Goal: Navigation & Orientation: Find specific page/section

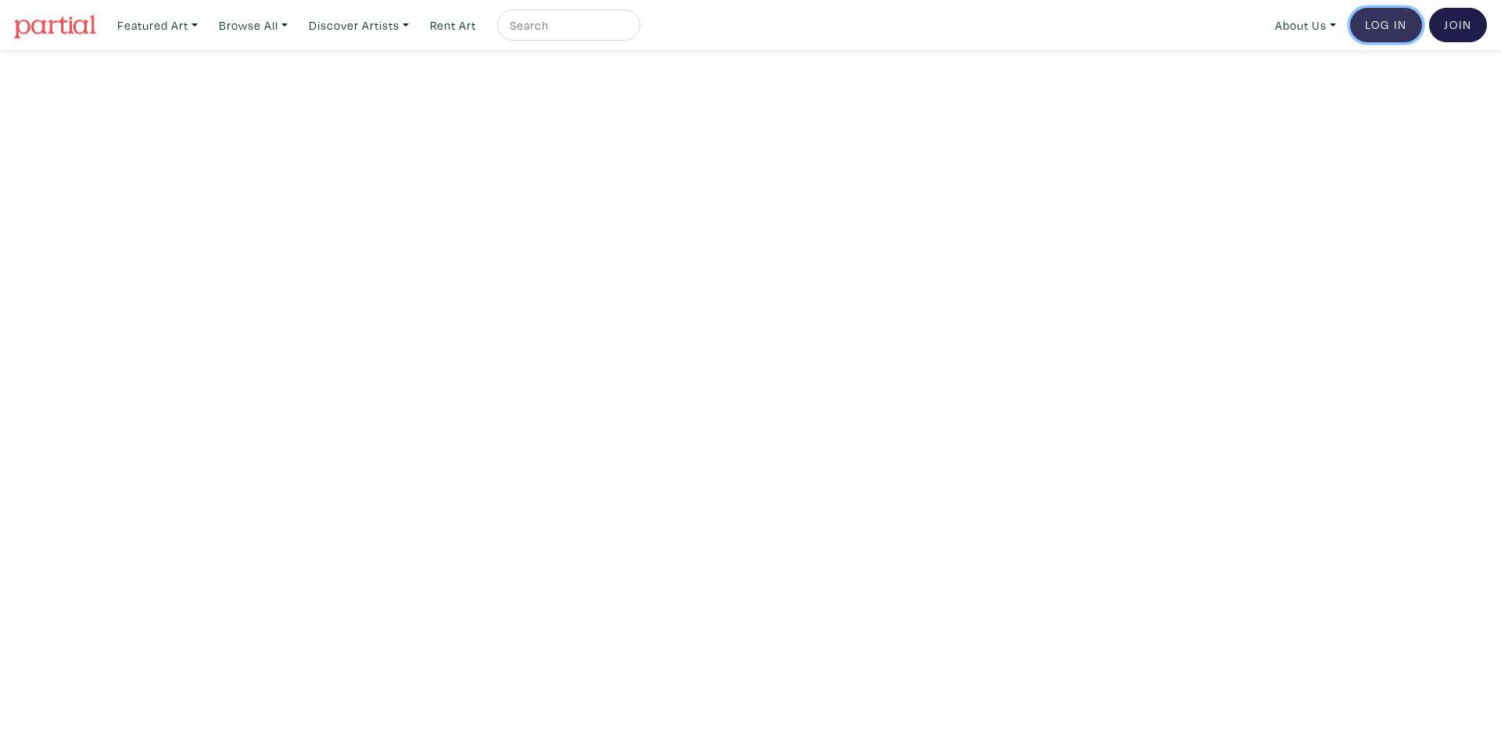
click at [1374, 27] on link "Log In" at bounding box center [1386, 25] width 72 height 34
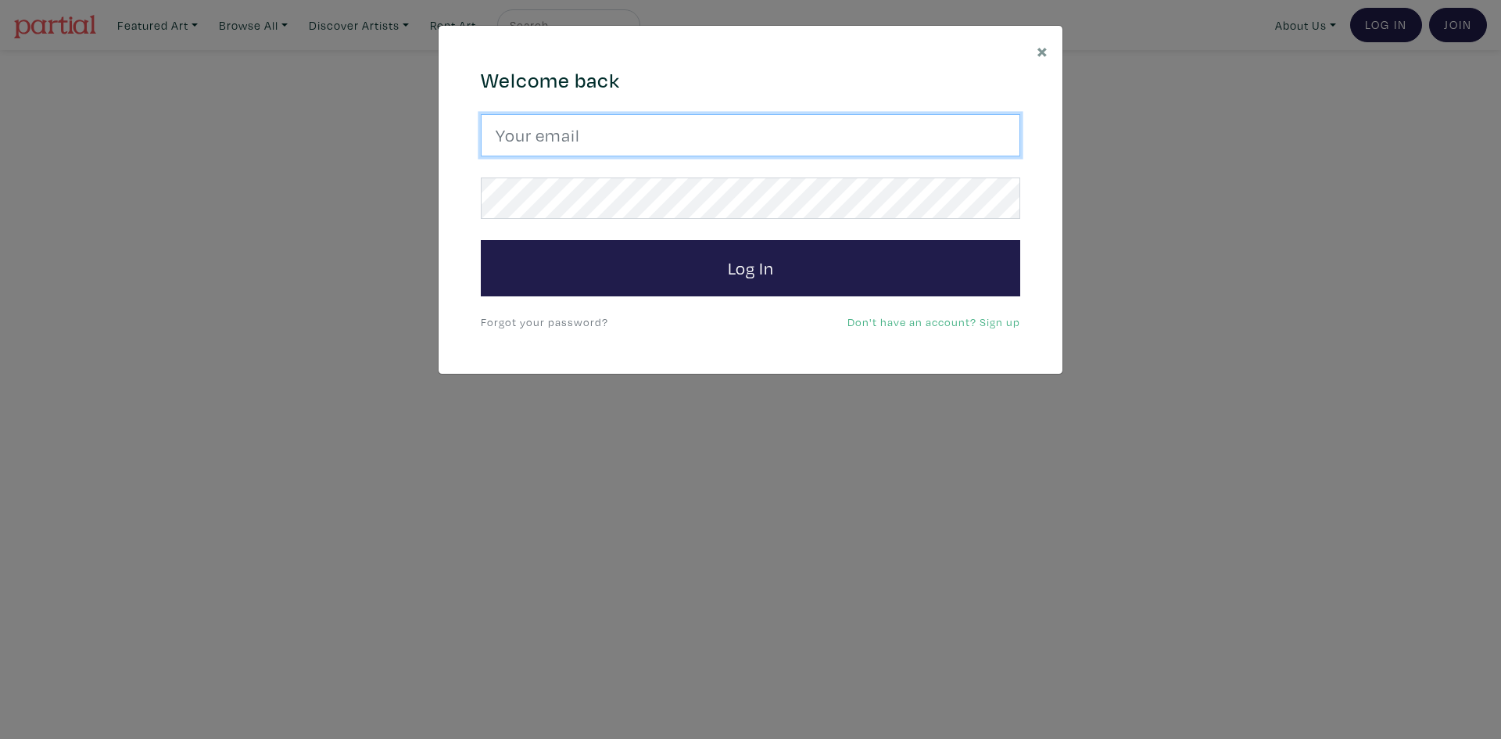
type input "sheldongoldmanartist@gmail.com"
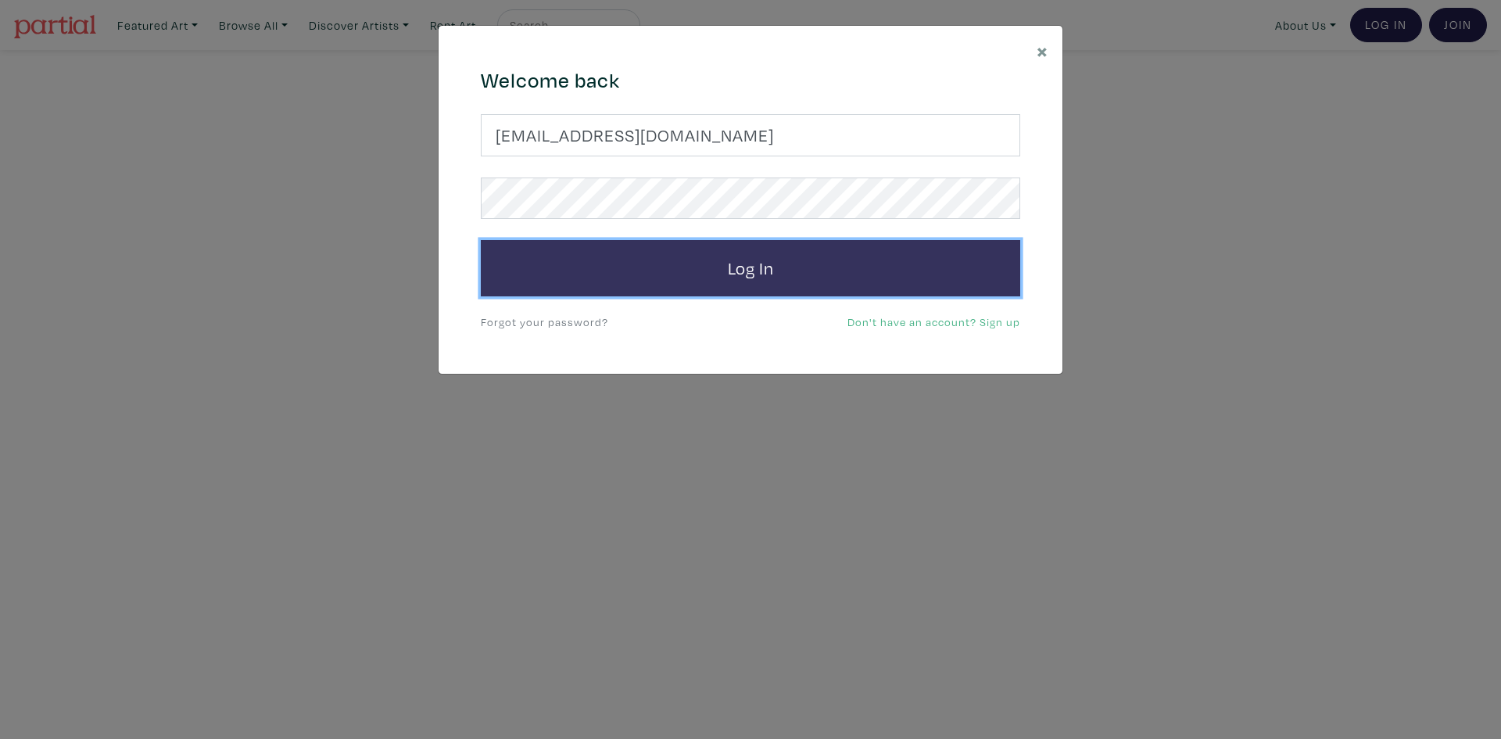
click at [786, 285] on button "Log In" at bounding box center [751, 268] width 540 height 56
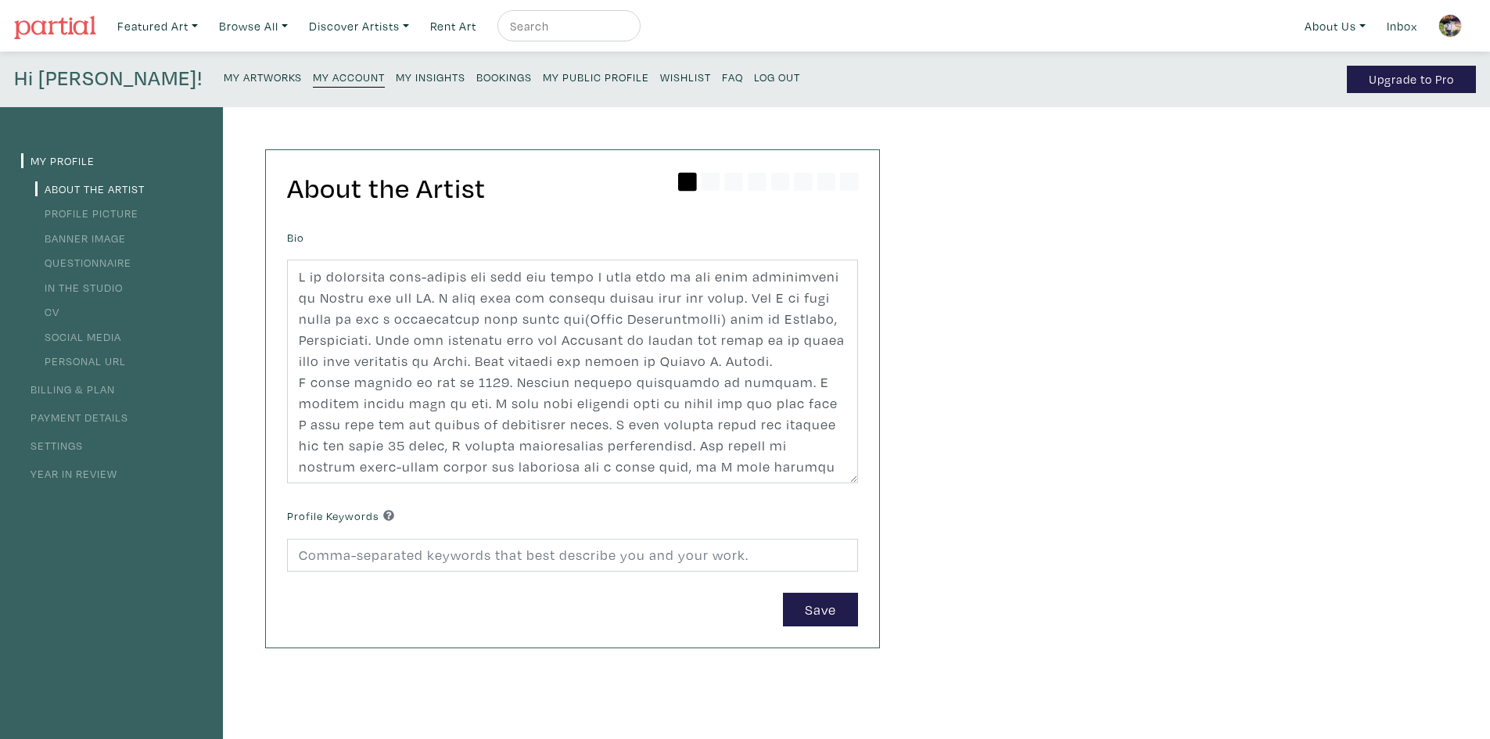
click at [145, 209] on li "Profile Picture" at bounding box center [111, 212] width 181 height 21
click at [110, 217] on link "Profile Picture" at bounding box center [86, 213] width 103 height 15
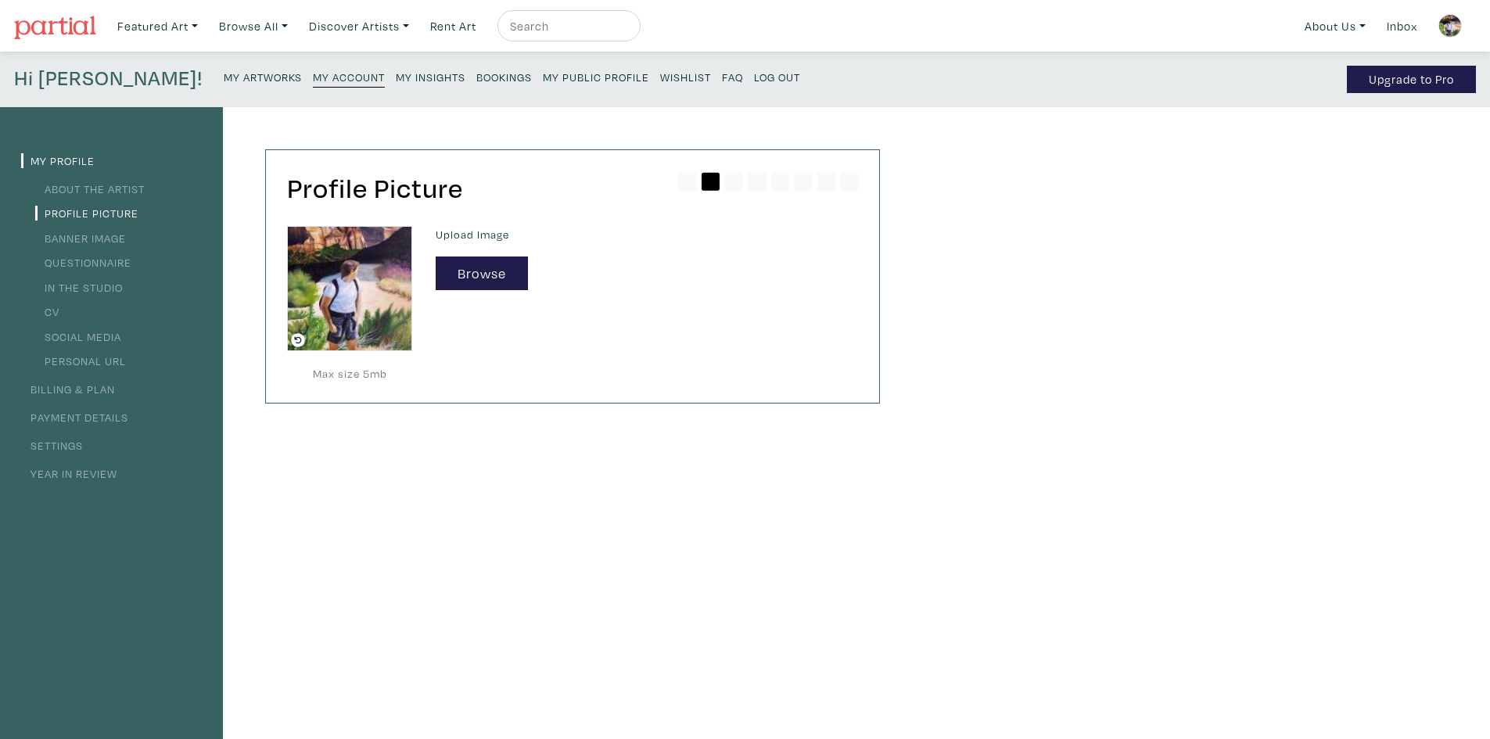
click at [224, 73] on small "My Artworks" at bounding box center [263, 77] width 78 height 15
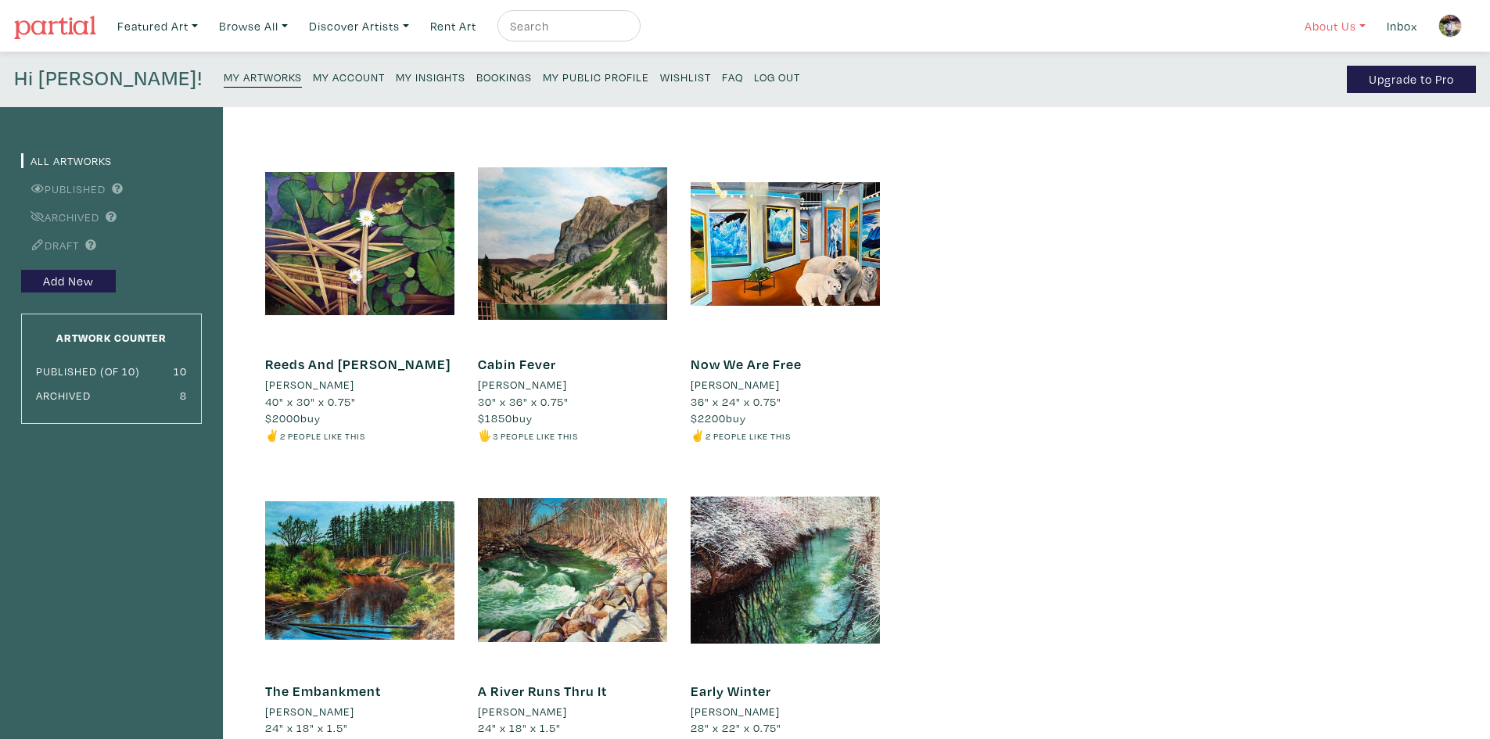
click at [1341, 23] on link "About Us" at bounding box center [1334, 26] width 75 height 32
click at [1352, 90] on link "How It Works" at bounding box center [1376, 91] width 128 height 14
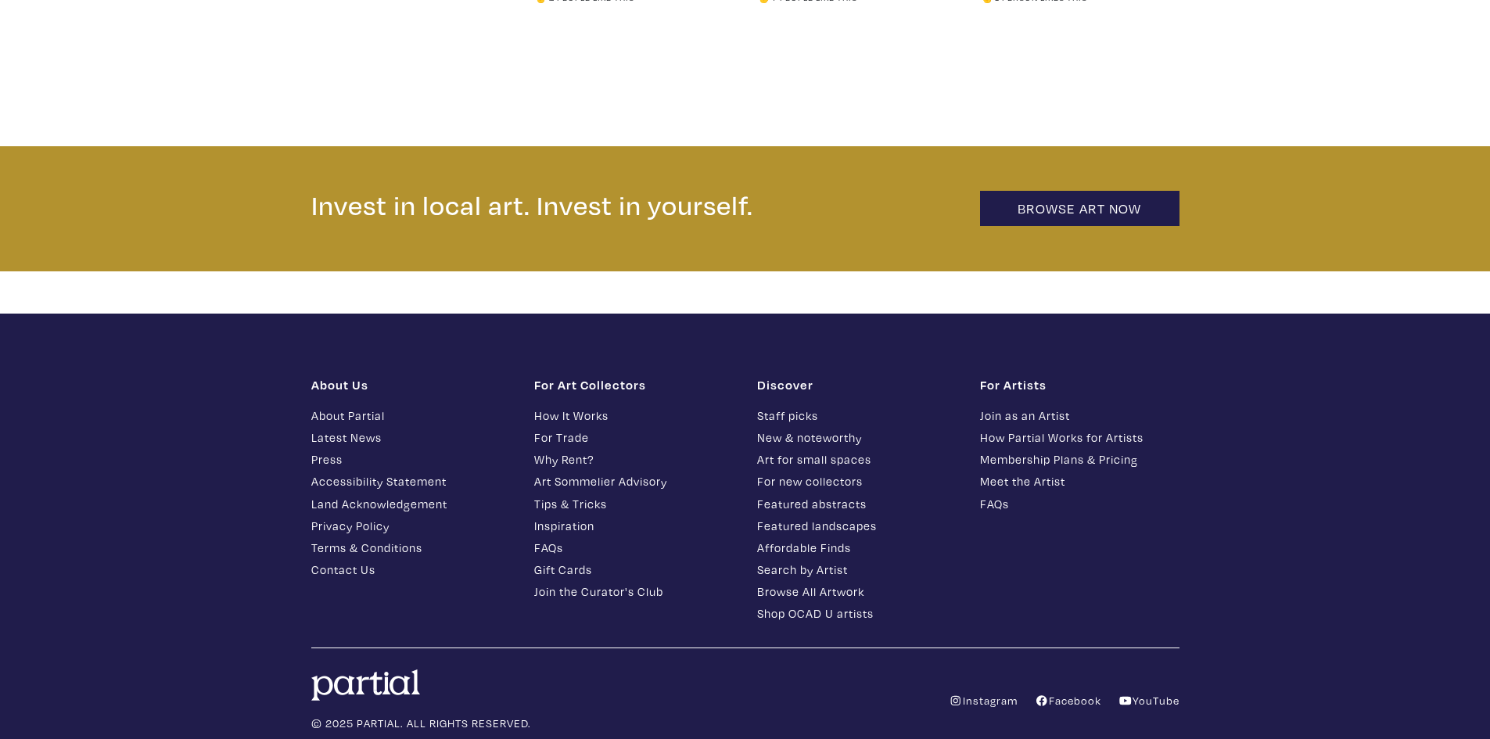
scroll to position [3597, 0]
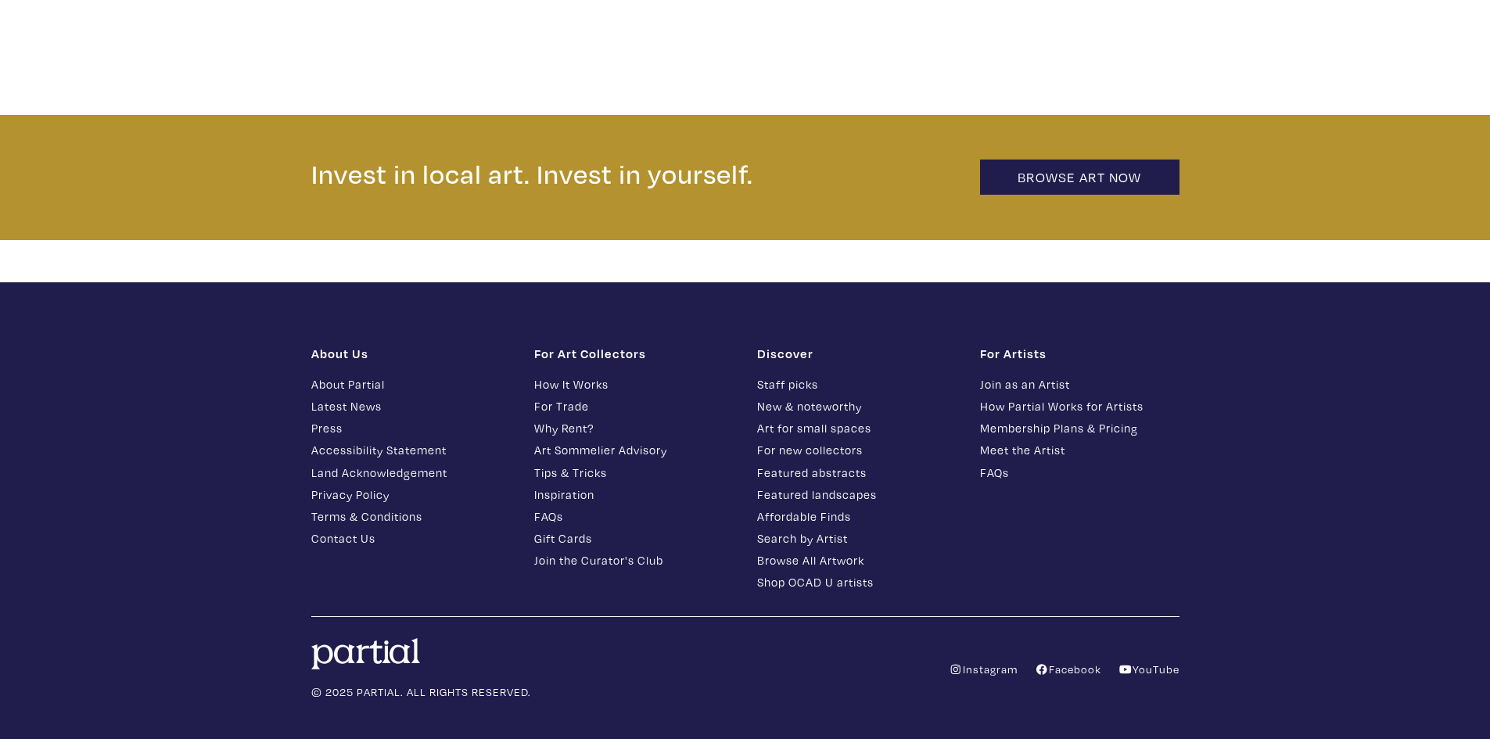
click at [1113, 397] on link "How Partial Works for Artists" at bounding box center [1079, 406] width 199 height 18
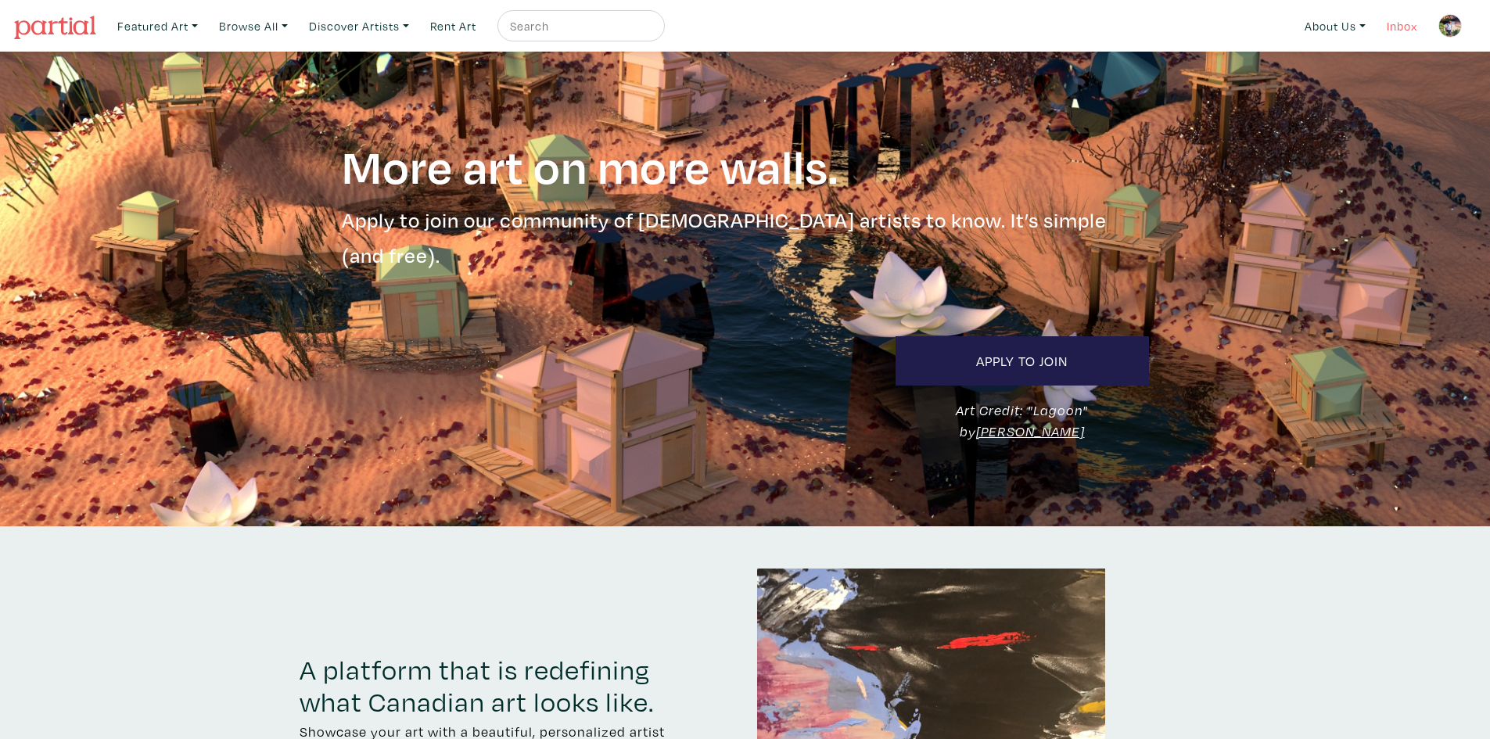
click at [1388, 23] on link "Inbox" at bounding box center [1401, 26] width 45 height 32
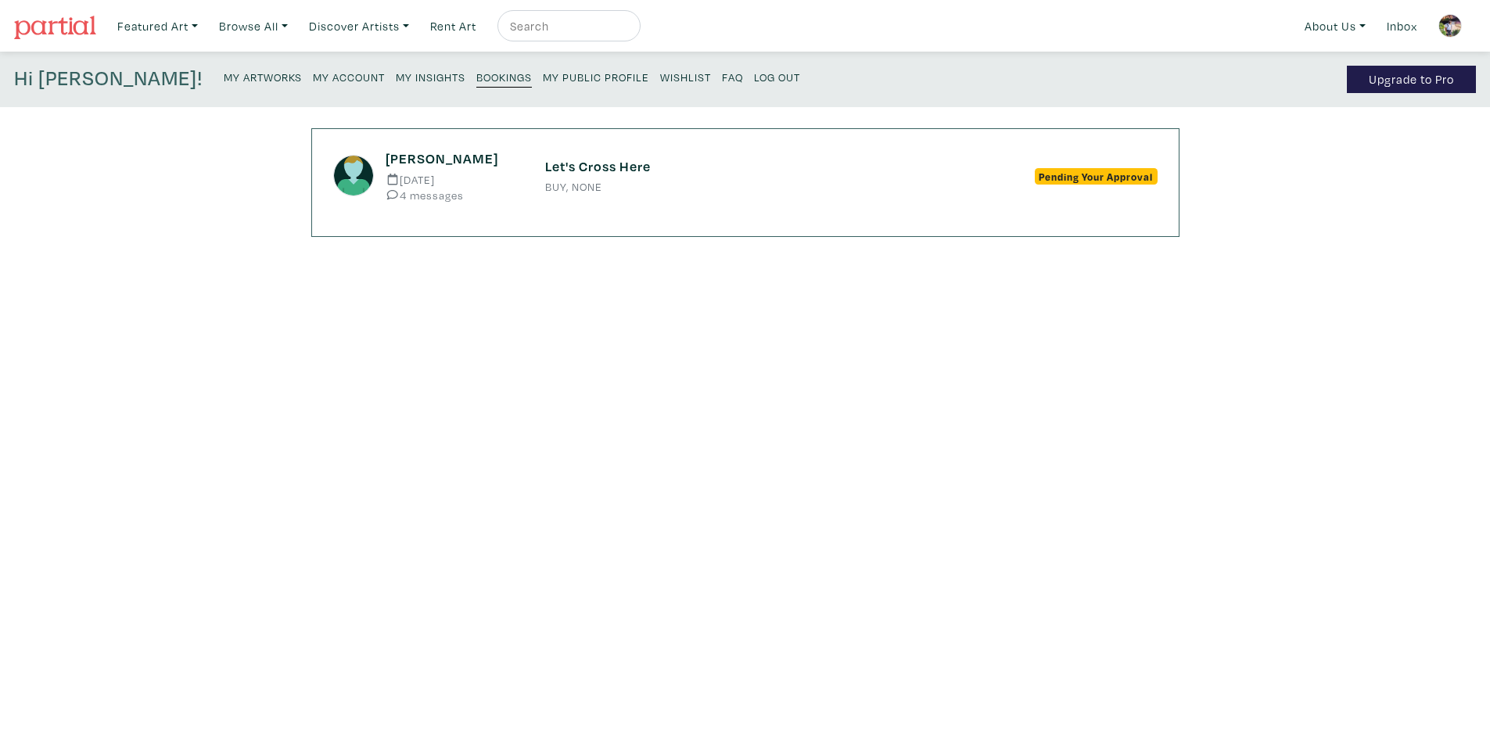
click at [313, 75] on small "My Account" at bounding box center [349, 77] width 72 height 15
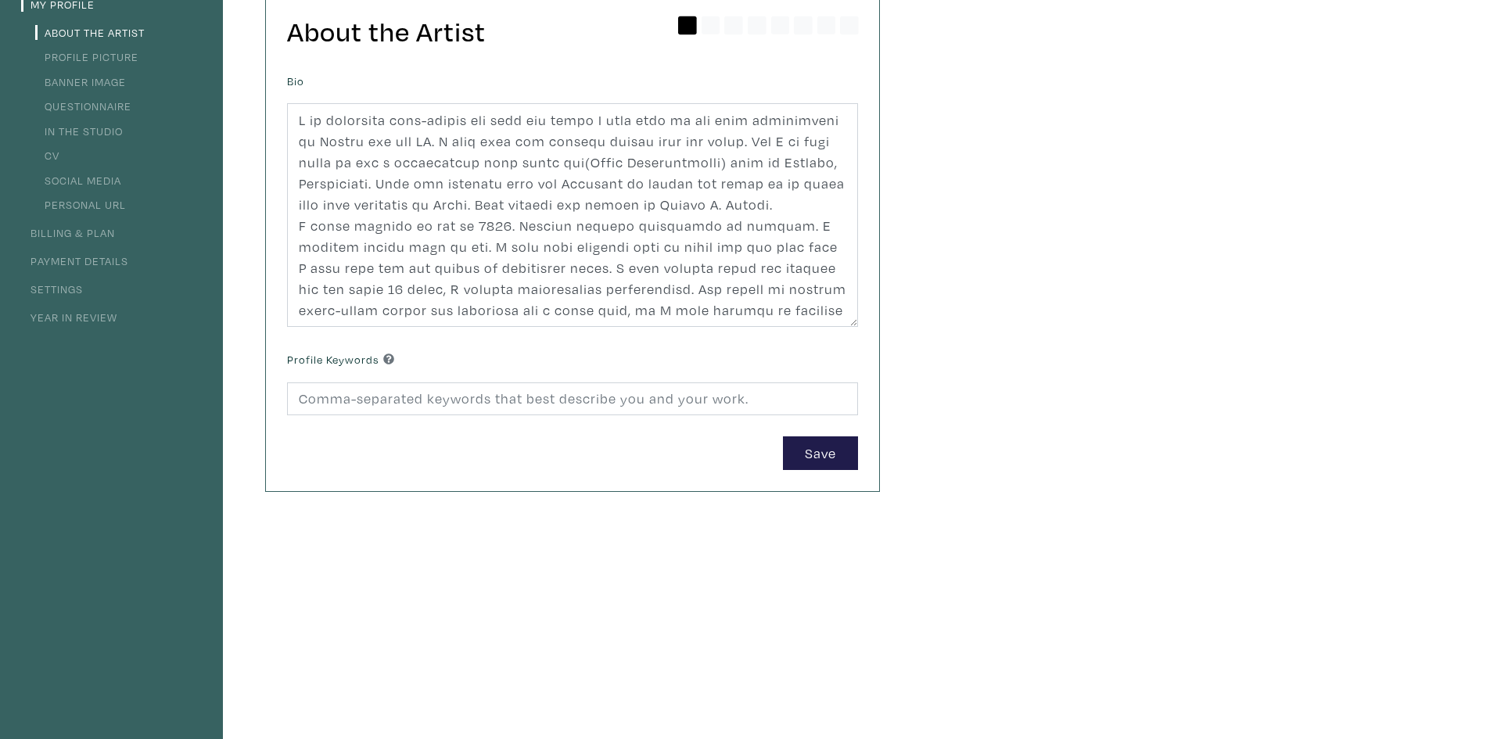
scroll to position [697, 0]
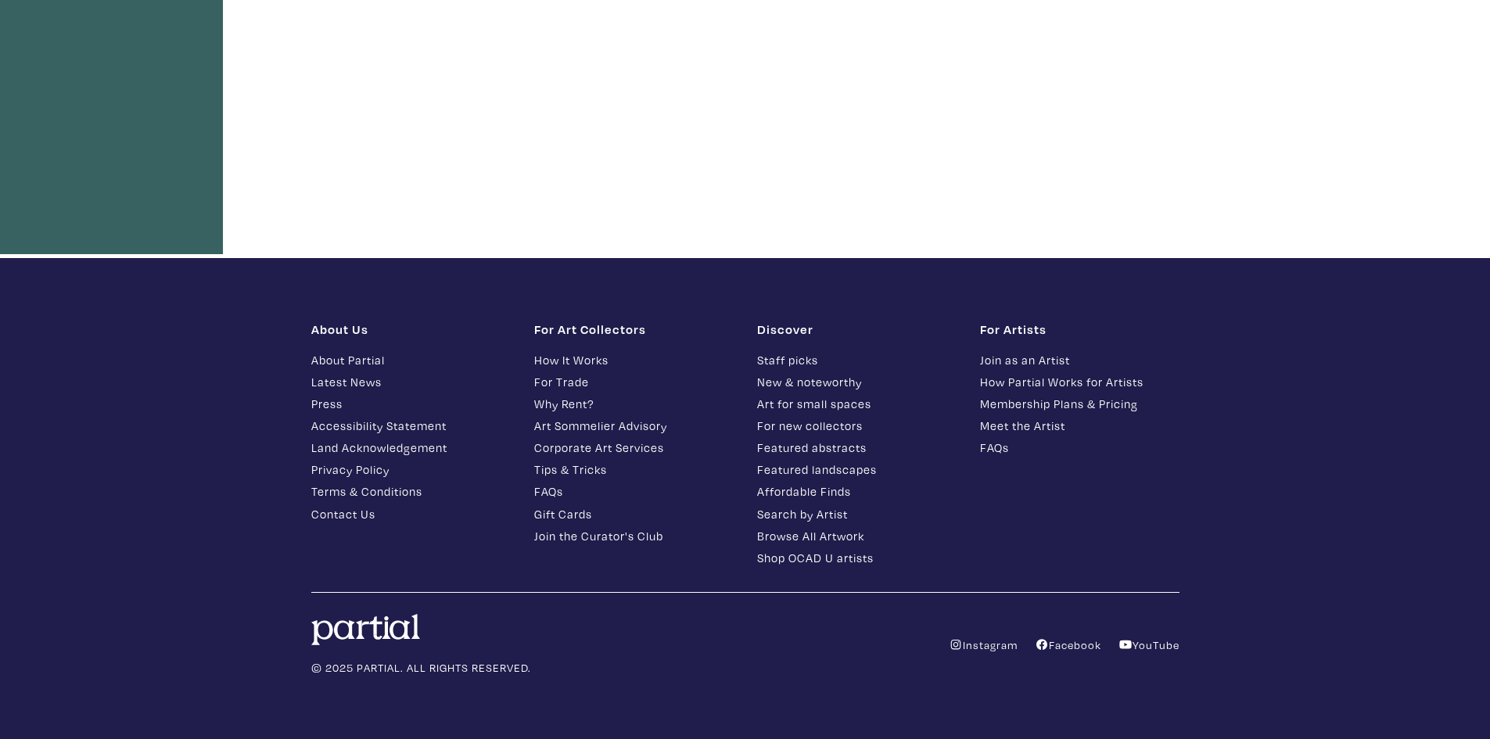
click at [1045, 357] on link "Join as an Artist" at bounding box center [1079, 360] width 199 height 18
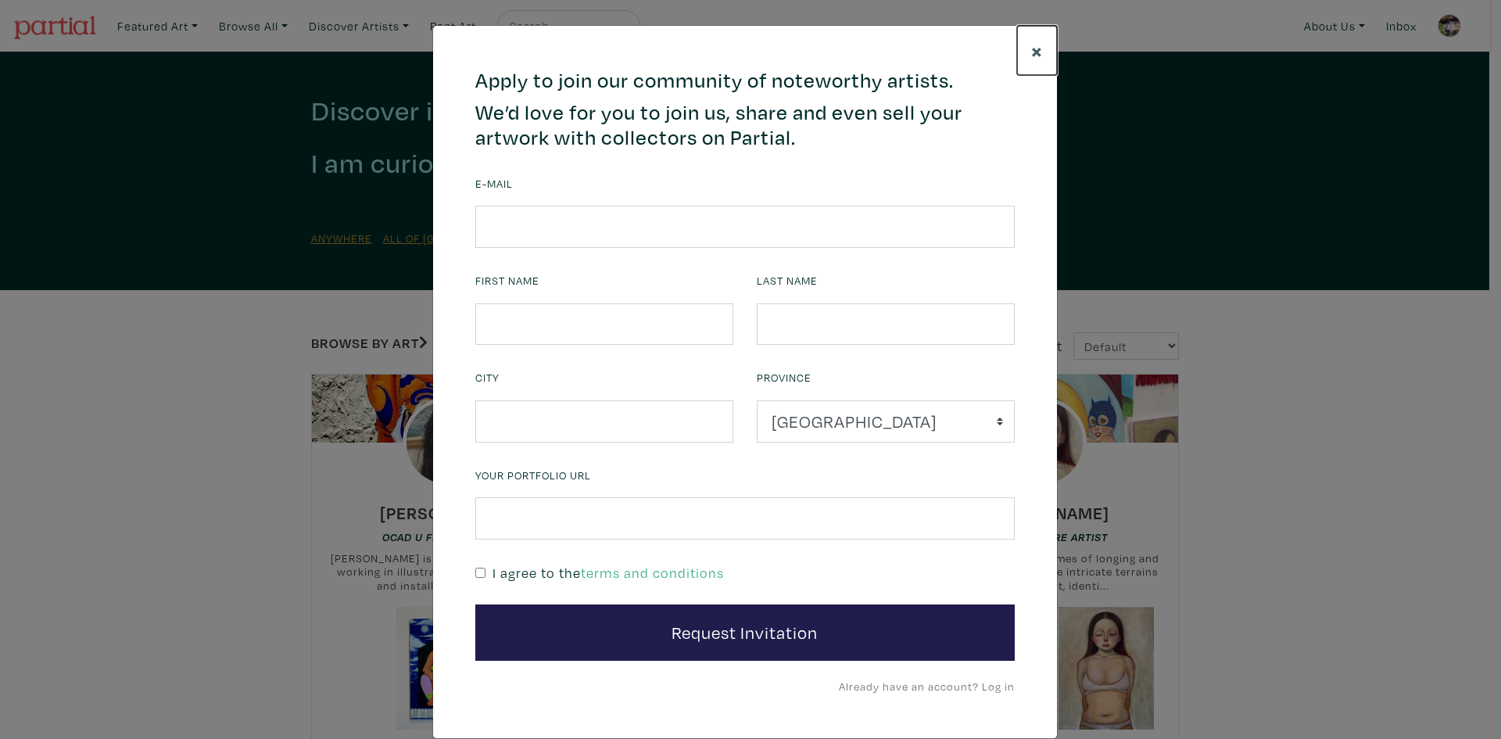
click at [1031, 48] on span "×" at bounding box center [1037, 50] width 12 height 27
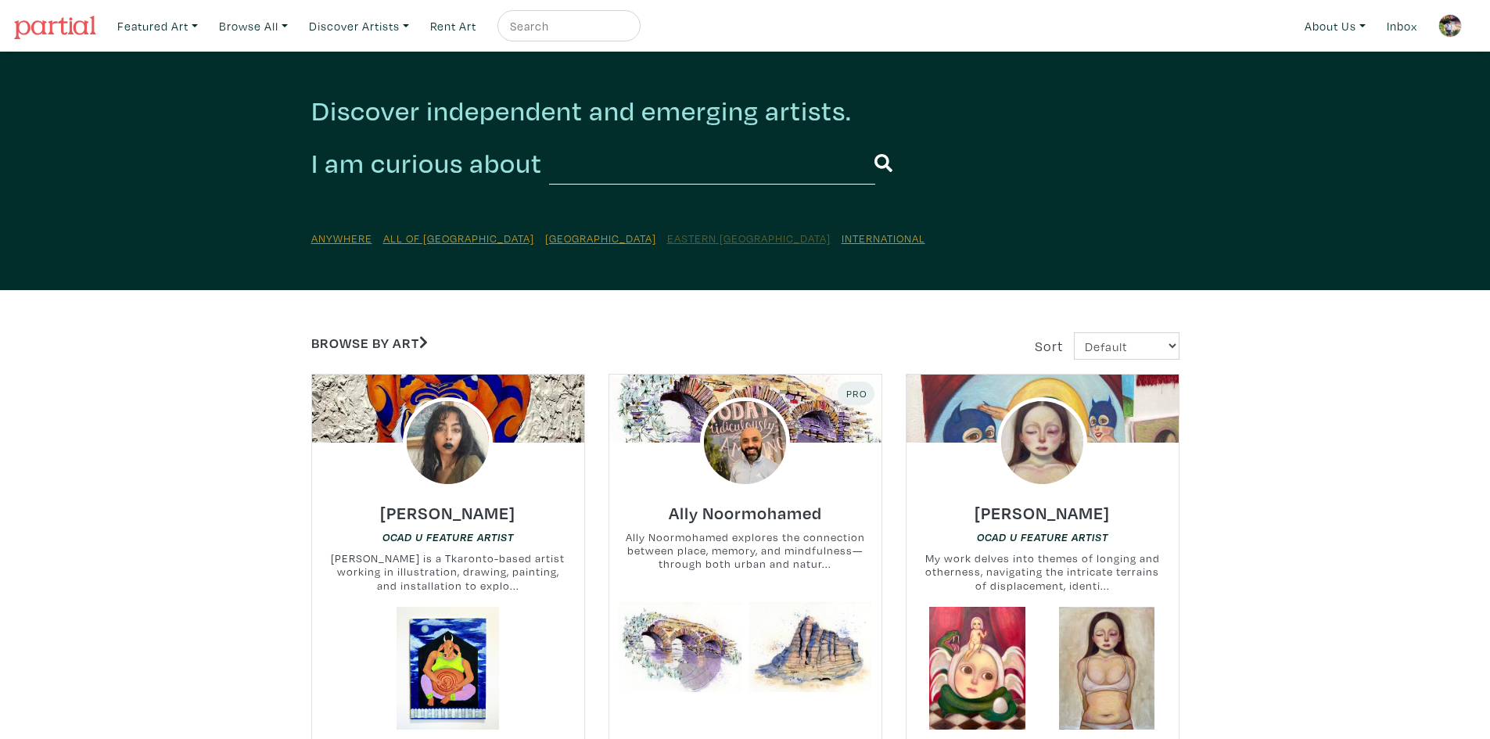
click at [667, 236] on u "Eastern [GEOGRAPHIC_DATA]" at bounding box center [748, 238] width 163 height 15
click at [172, 28] on link "Featured Art" at bounding box center [157, 26] width 95 height 32
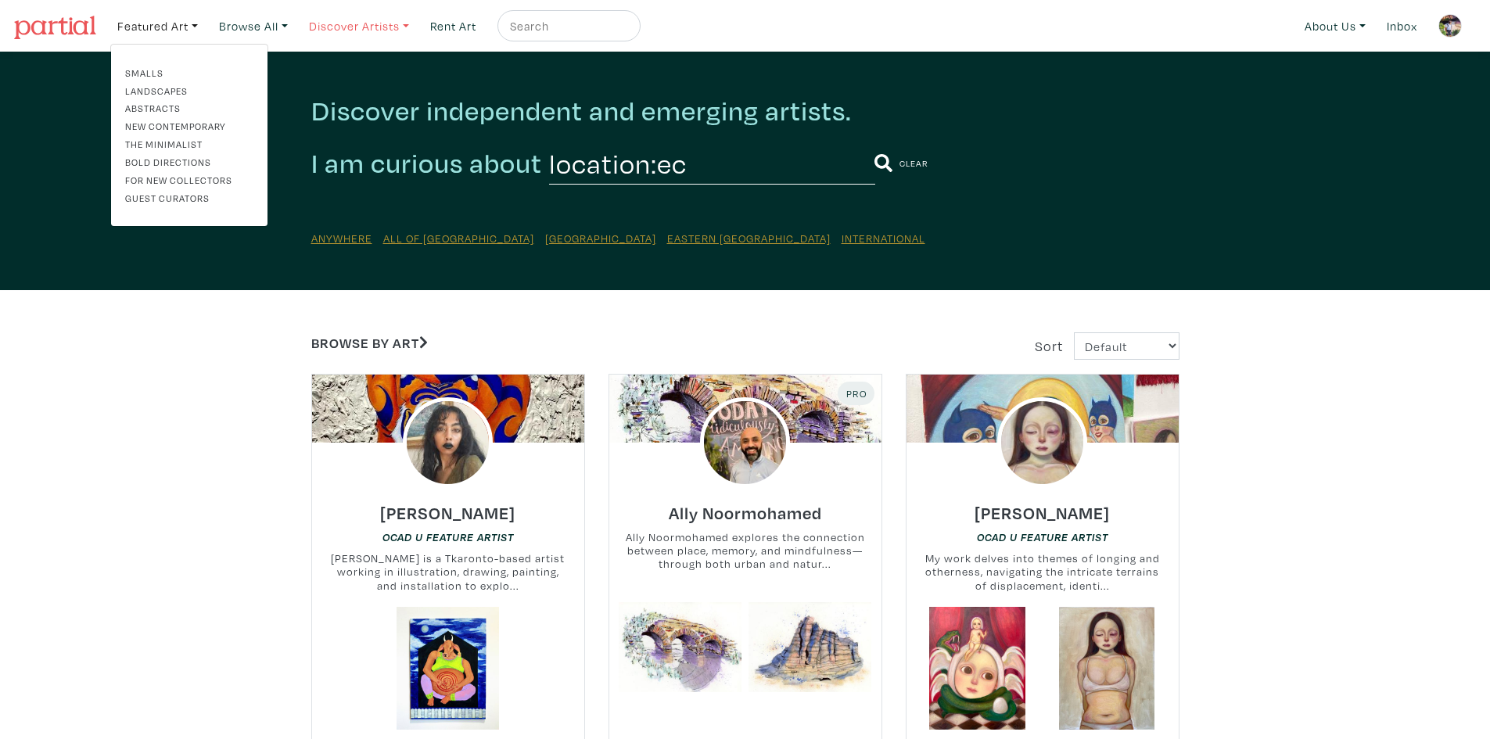
click at [205, 23] on link "Discover Artists" at bounding box center [157, 26] width 95 height 32
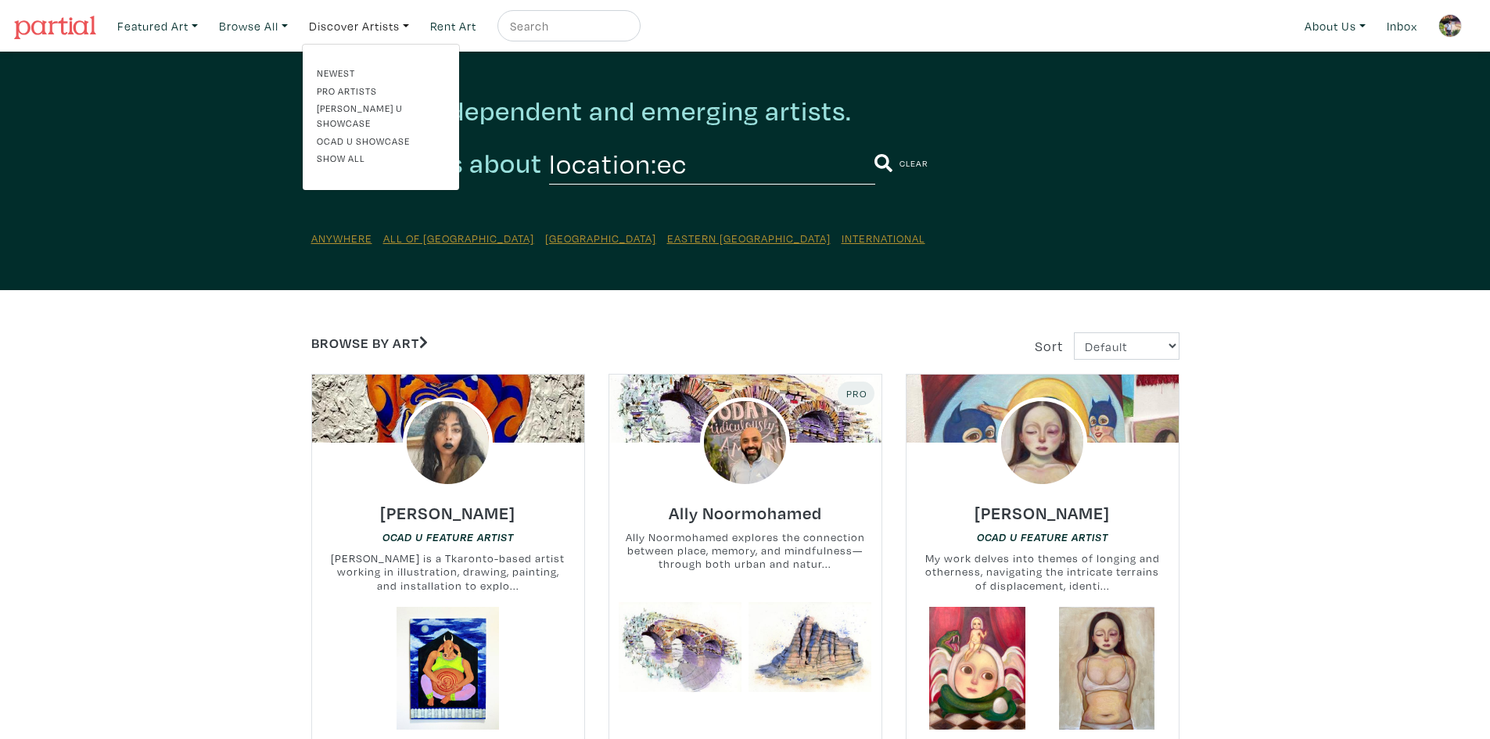
click at [368, 88] on link "Pro artists" at bounding box center [381, 91] width 128 height 14
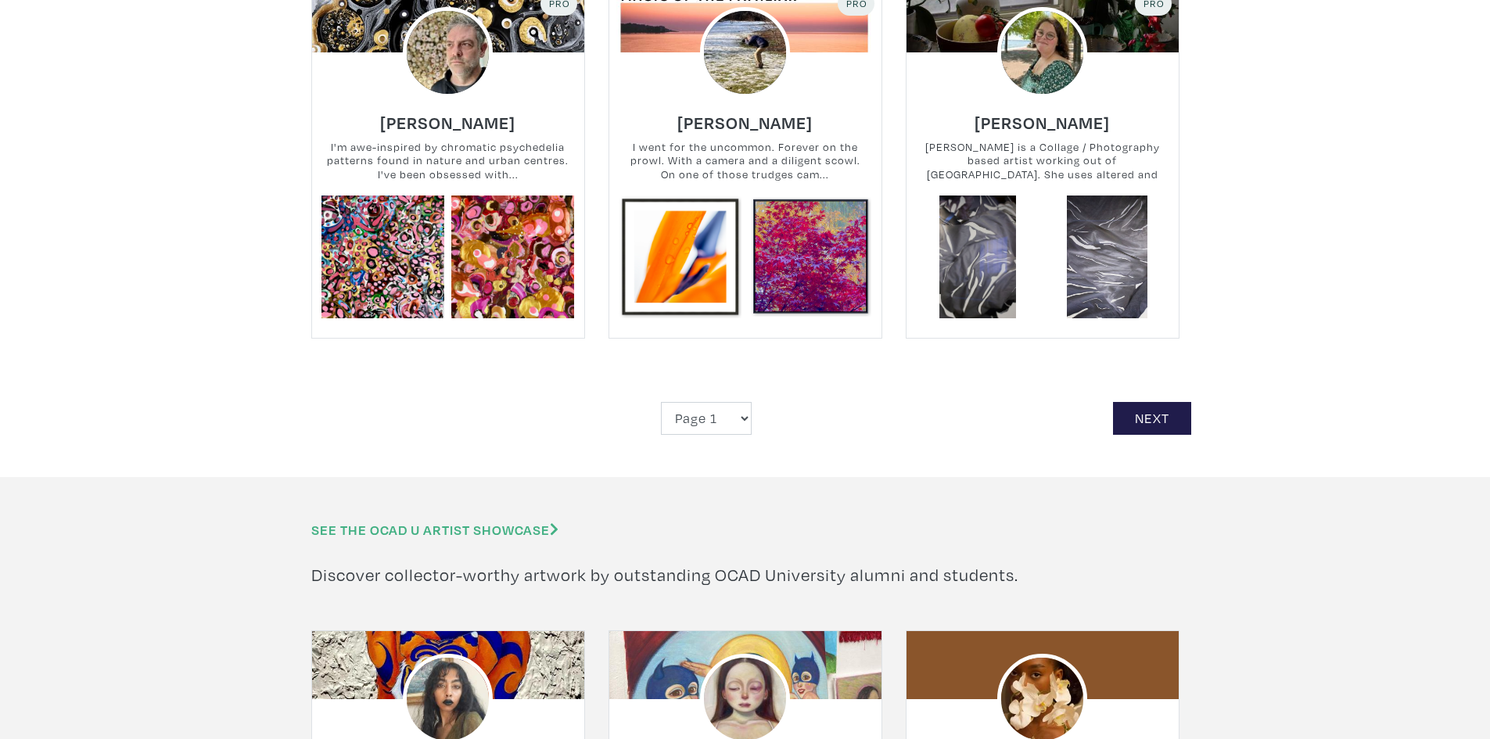
scroll to position [3597, 0]
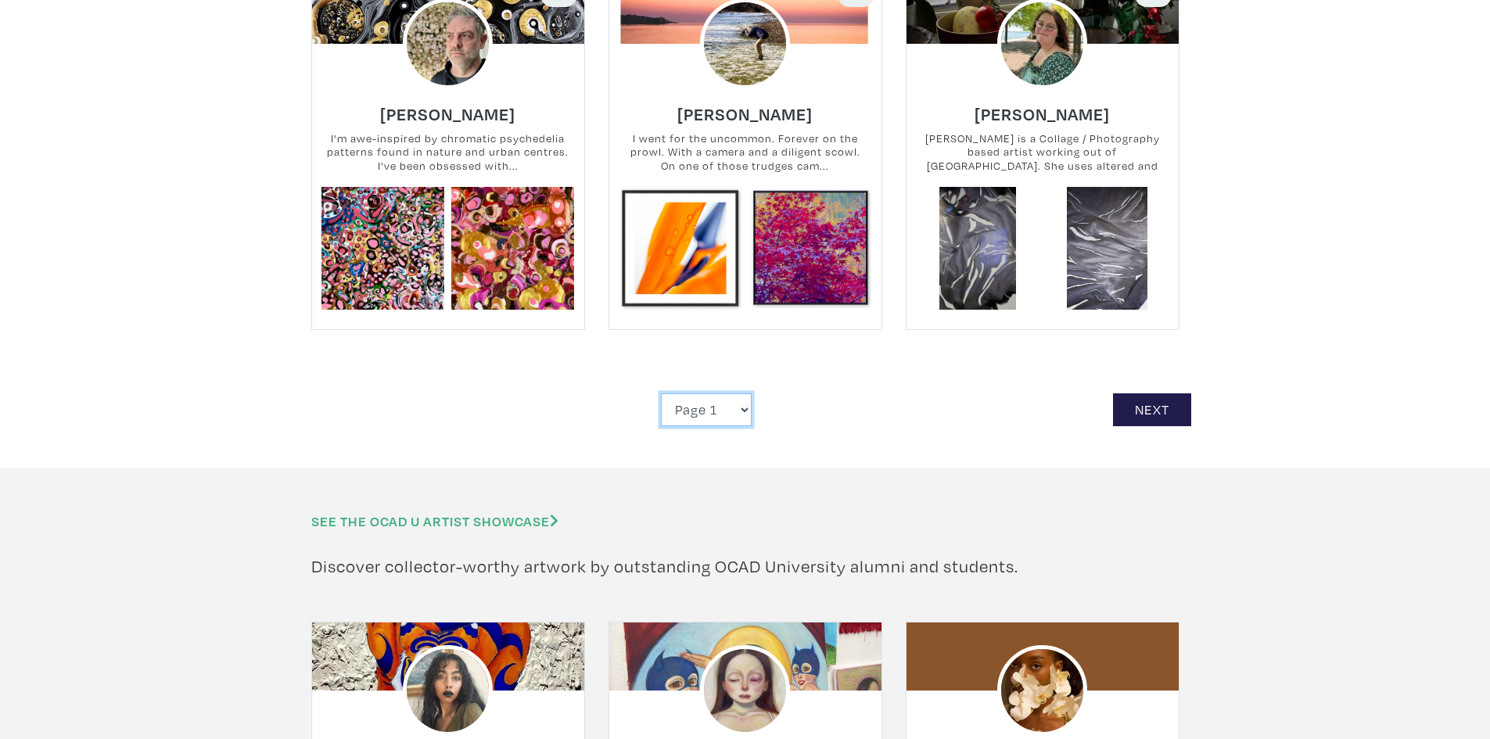
click at [740, 393] on select "Page 1 Page 2 Page 3 Page 4 Page 5 Page 6 Page 7 Page 8 Page 9 Page 10 Page 11 …" at bounding box center [706, 410] width 91 height 34
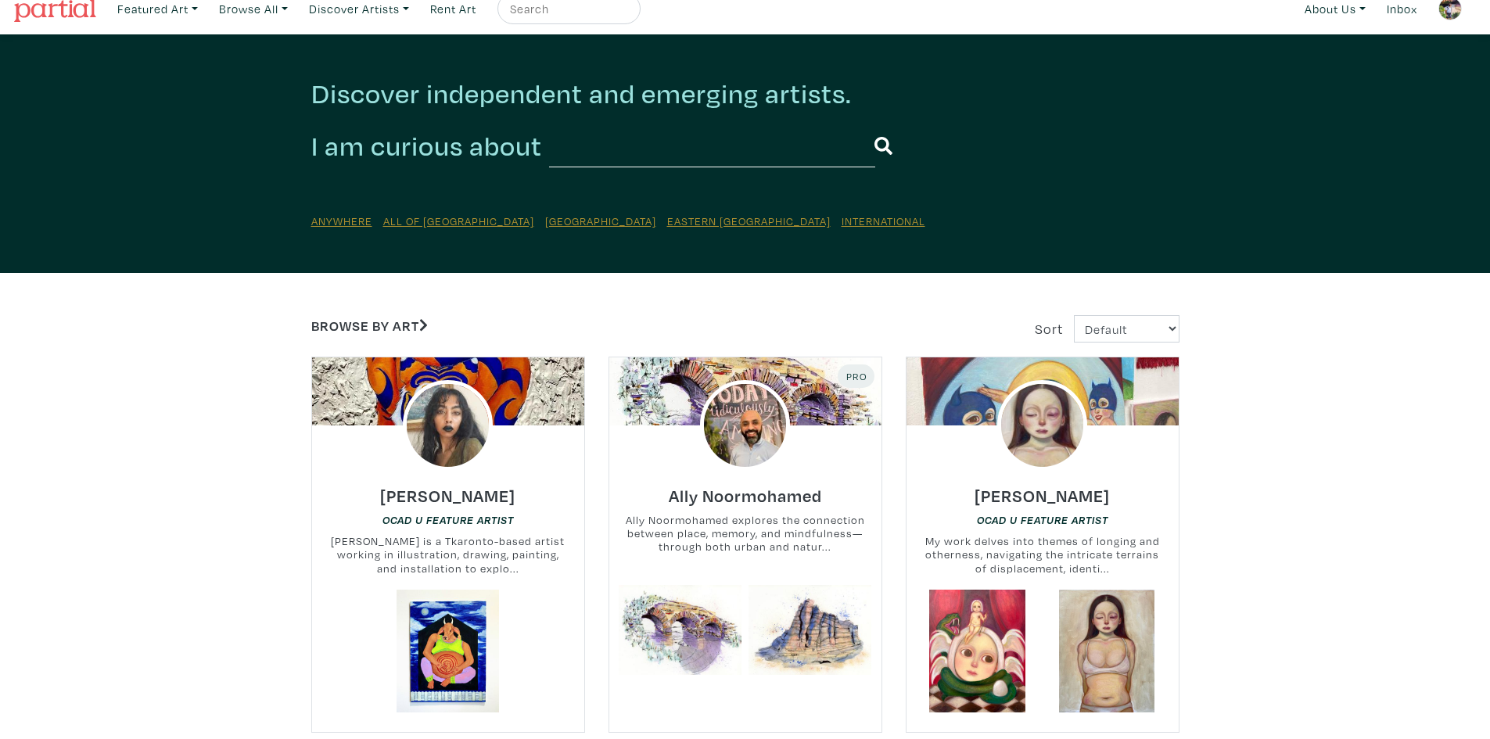
scroll to position [0, 0]
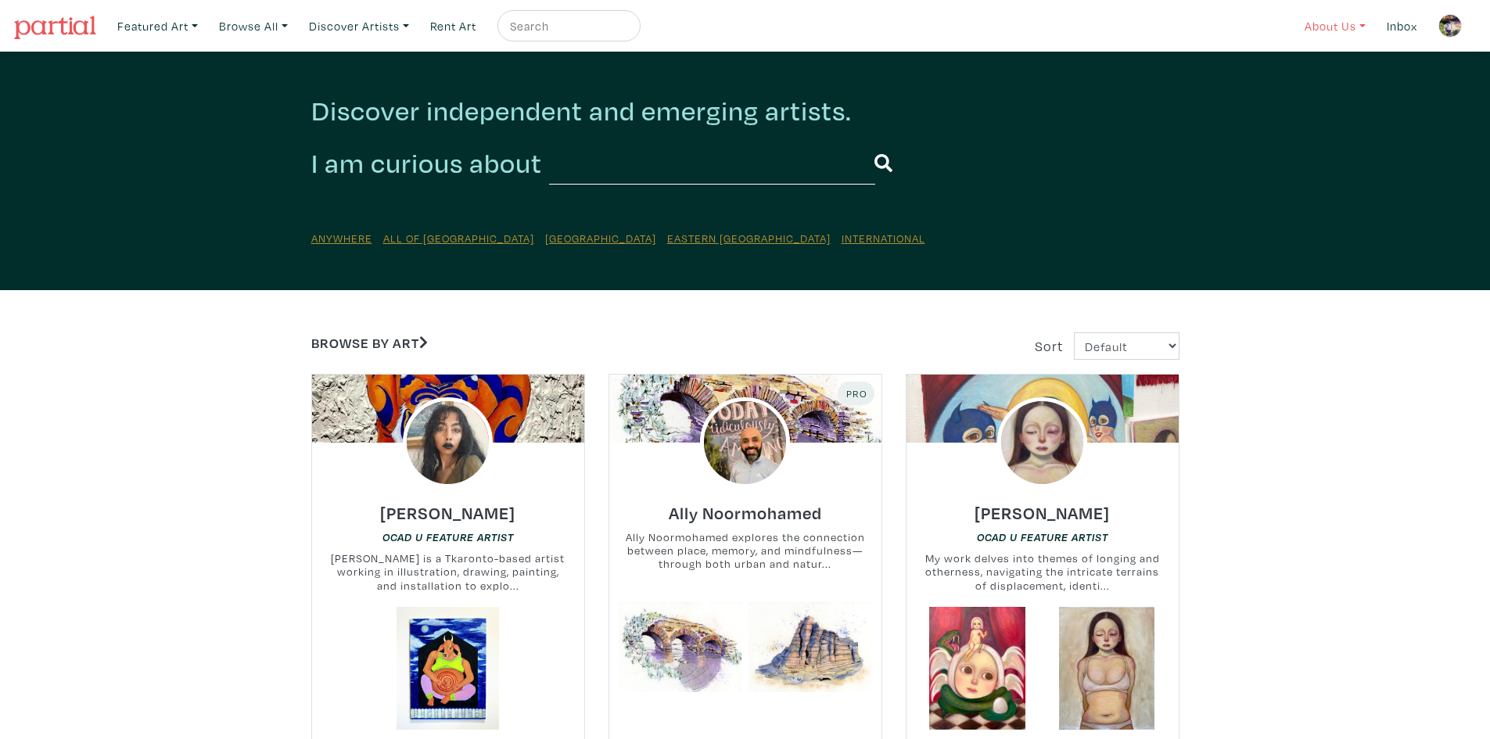
click at [1345, 29] on link "About Us" at bounding box center [1334, 26] width 75 height 32
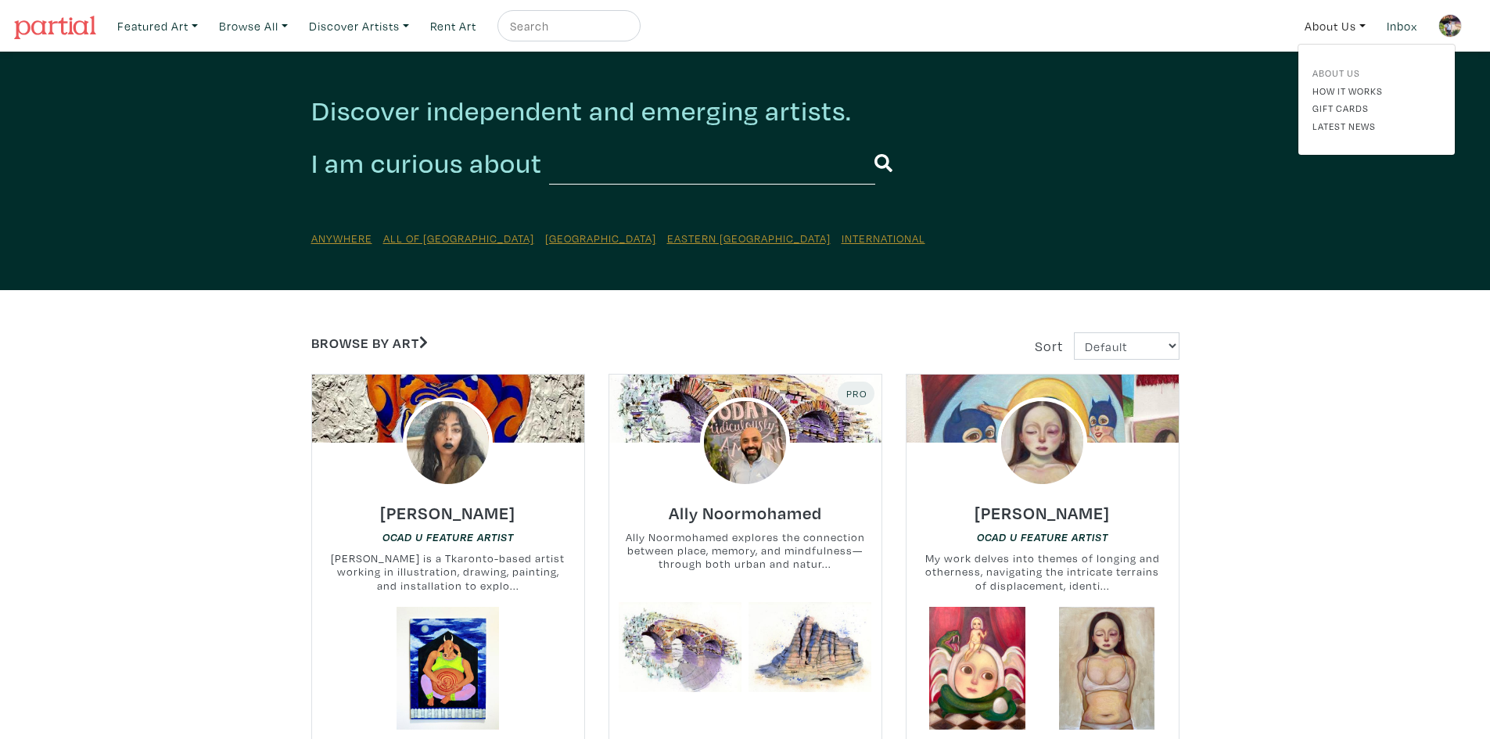
click at [1337, 74] on link "About Us" at bounding box center [1376, 73] width 128 height 14
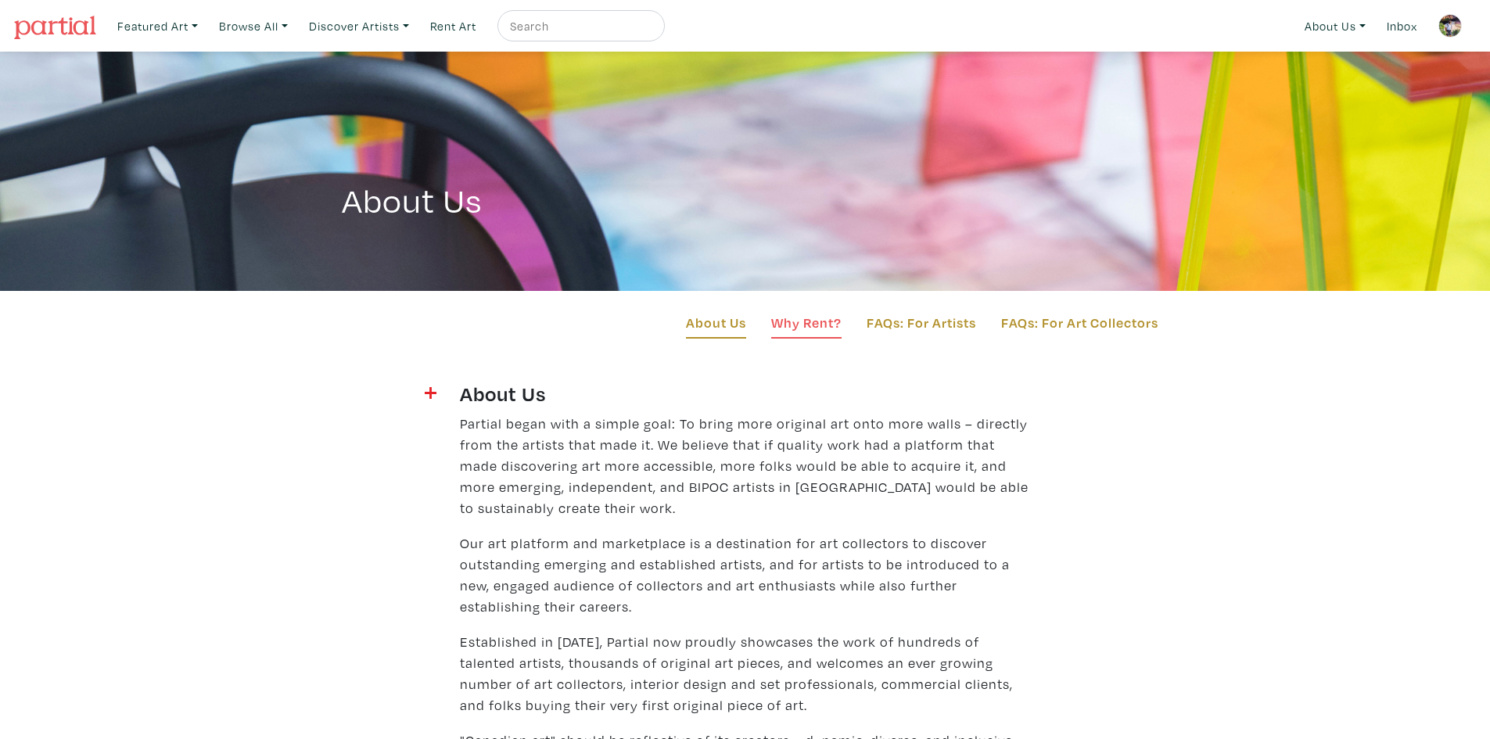
click at [815, 324] on link "Why Rent?" at bounding box center [806, 325] width 70 height 27
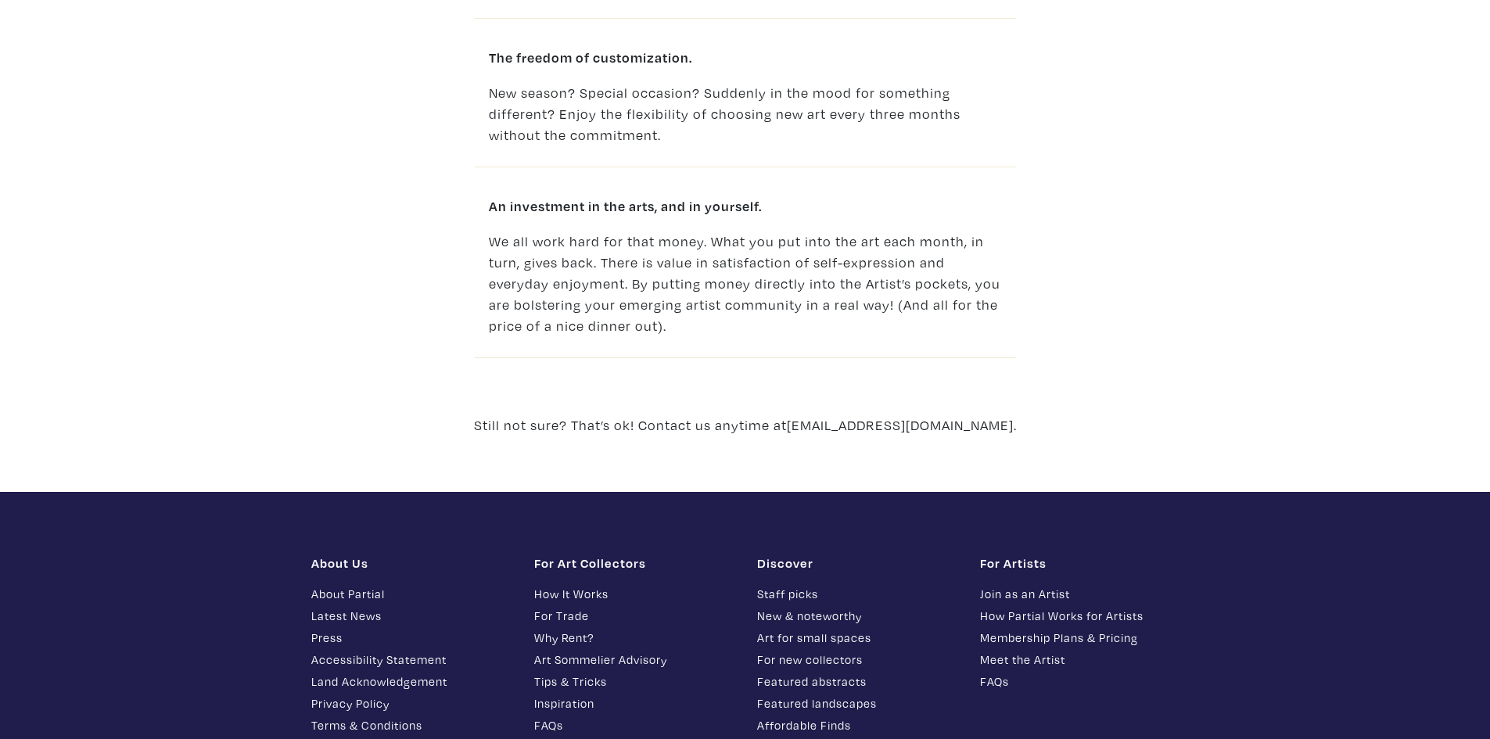
scroll to position [1533, 0]
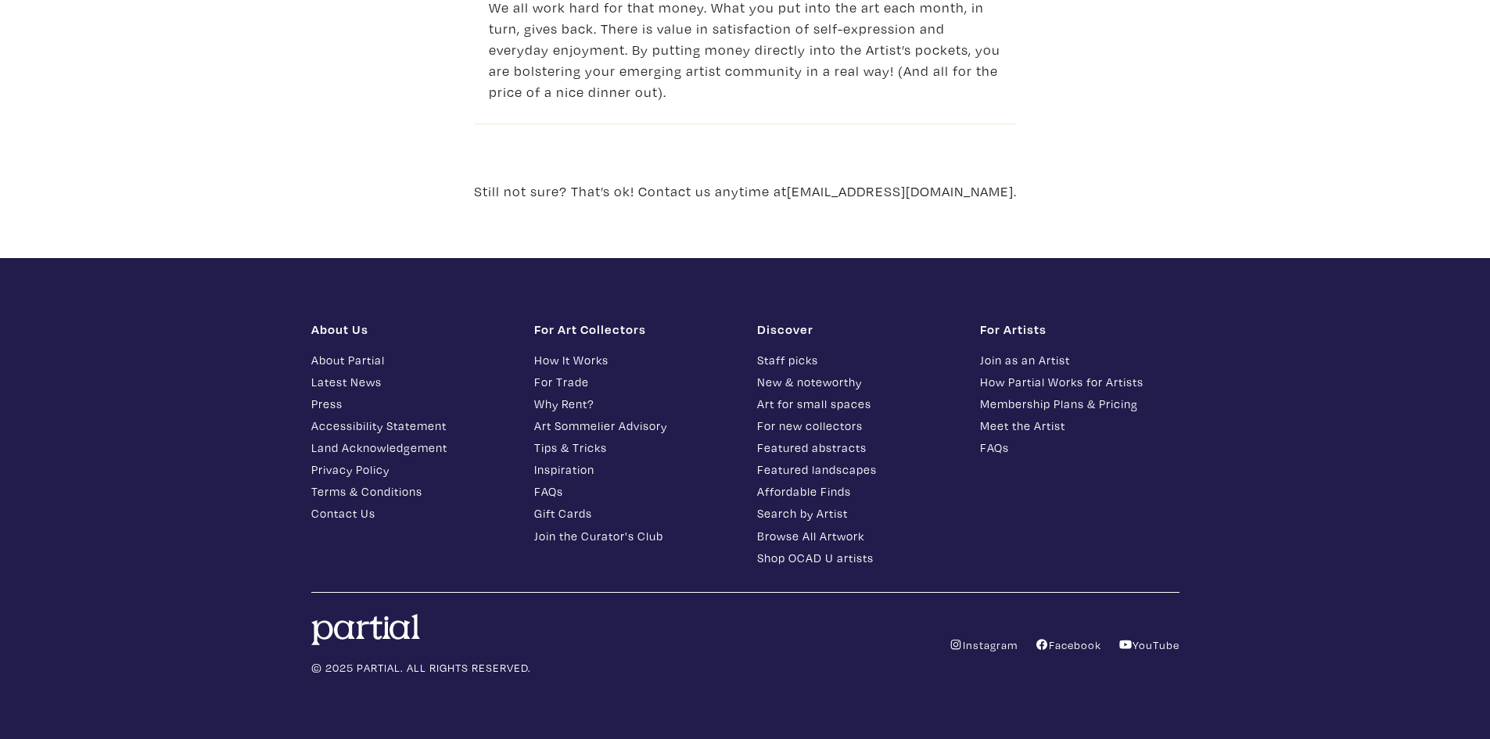
click at [999, 443] on link "FAQs" at bounding box center [1079, 448] width 199 height 18
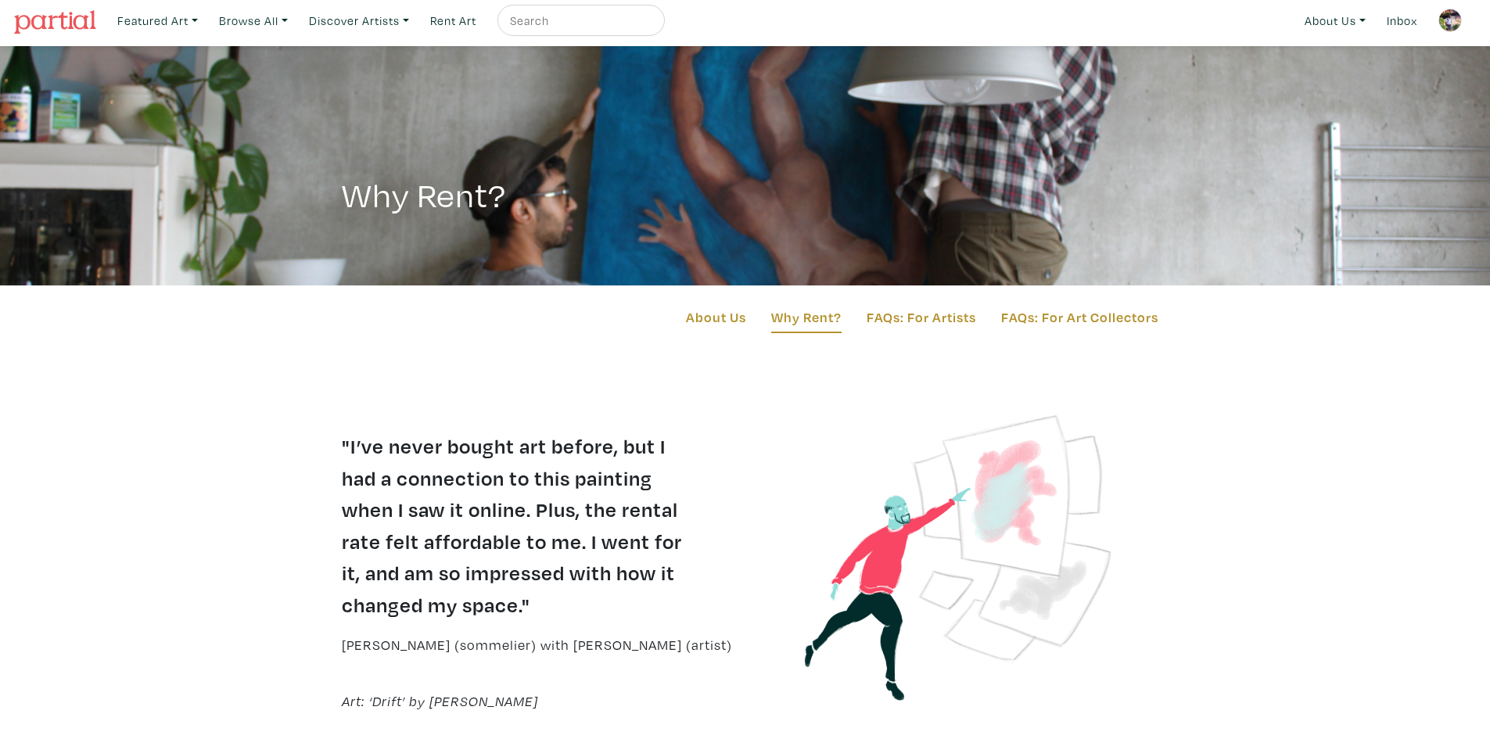
scroll to position [0, 0]
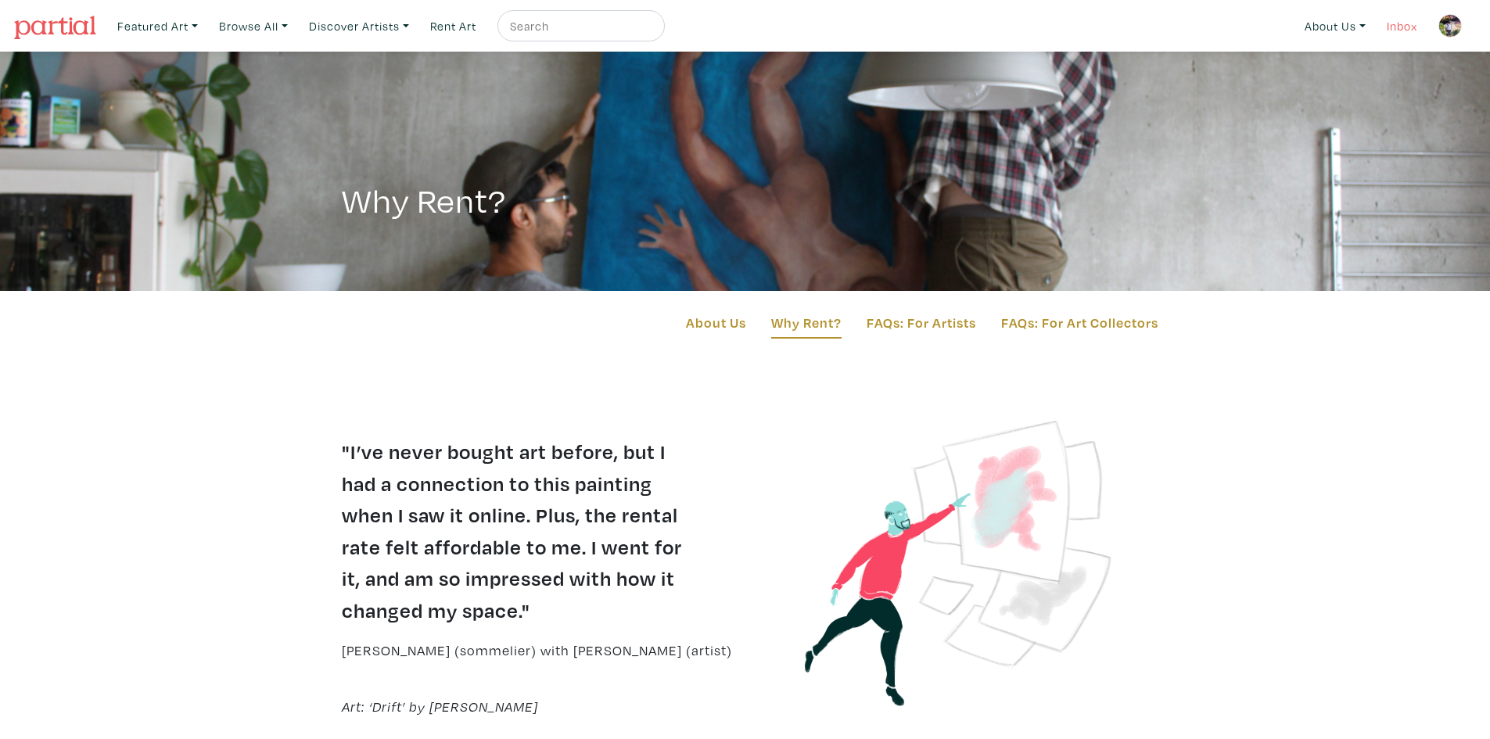
click at [1385, 27] on link "Inbox" at bounding box center [1401, 26] width 45 height 32
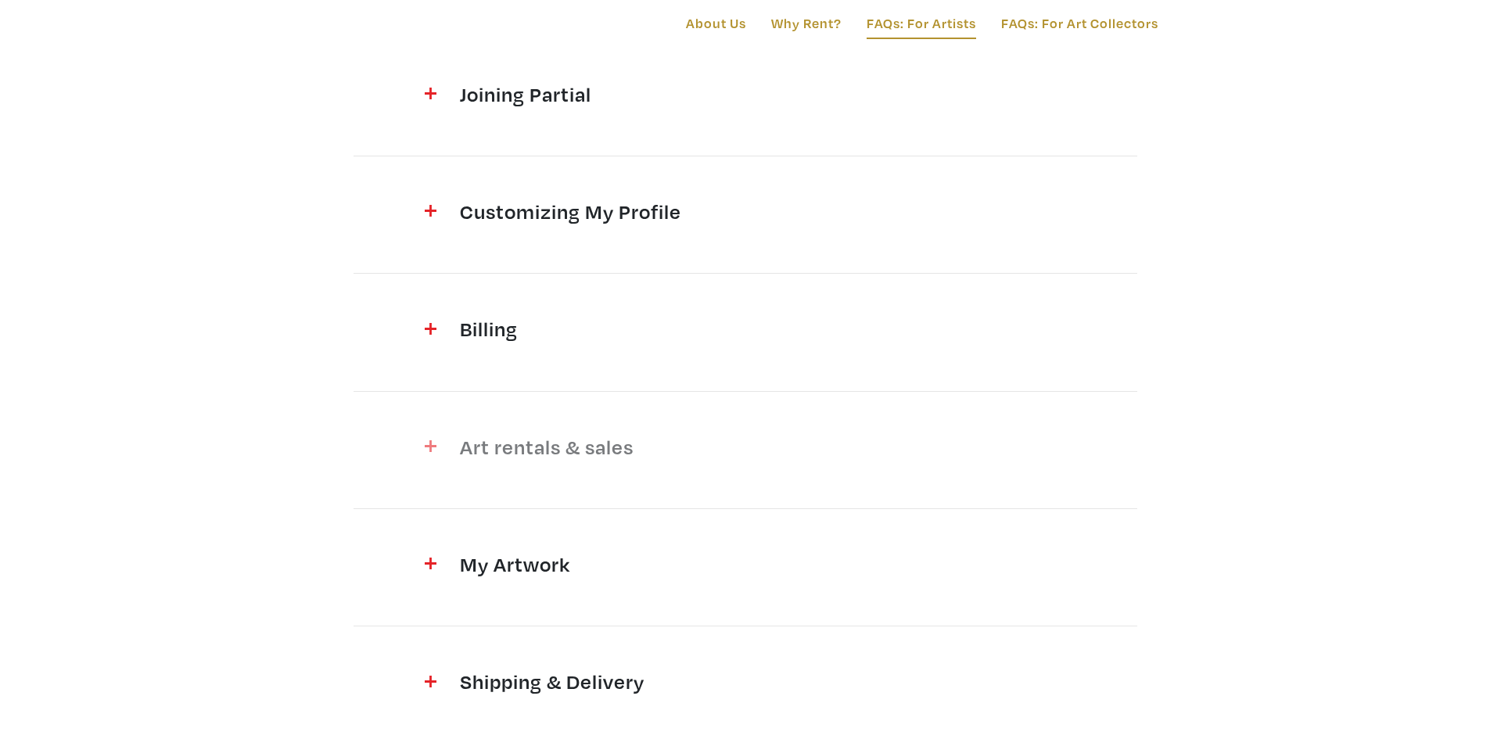
scroll to position [313, 0]
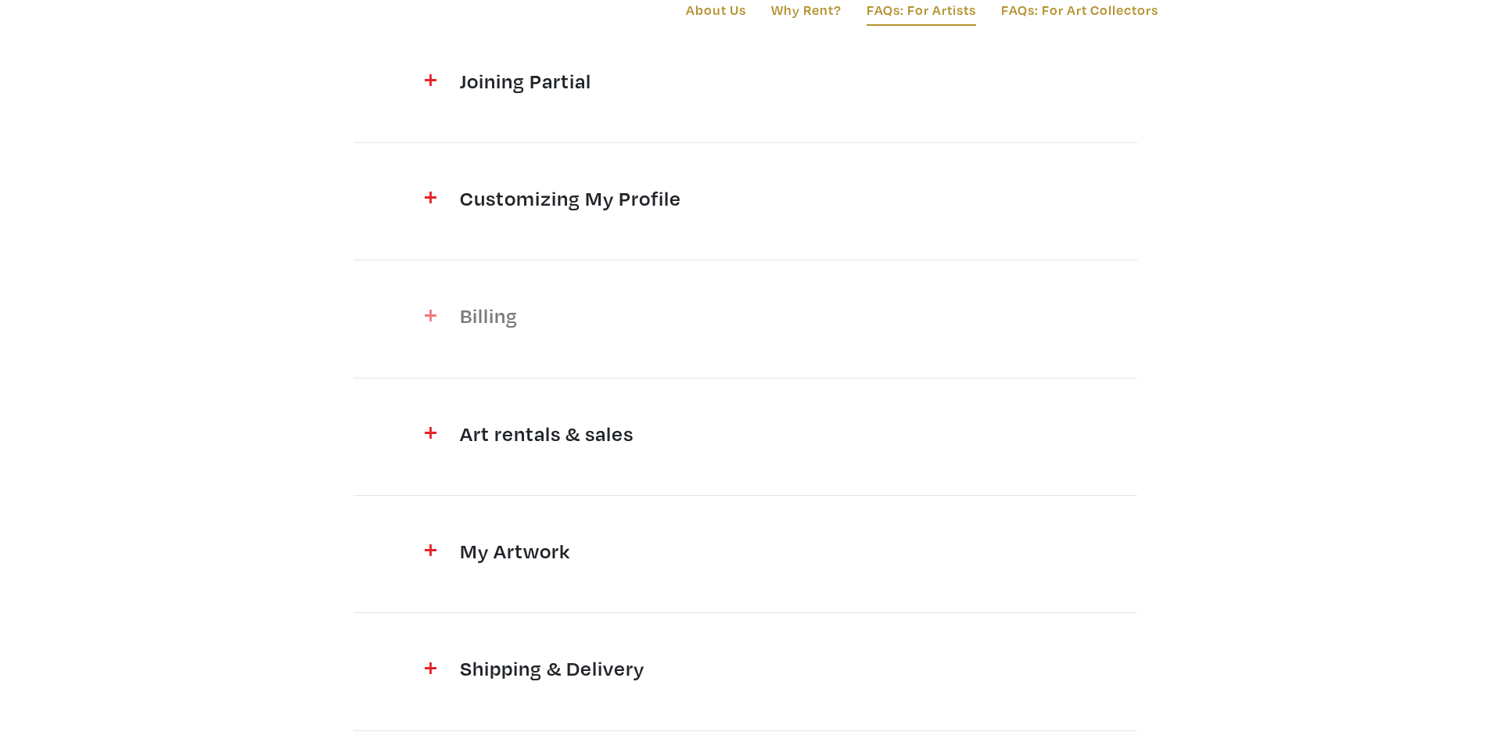
click at [486, 314] on h4 "Billing" at bounding box center [745, 315] width 571 height 25
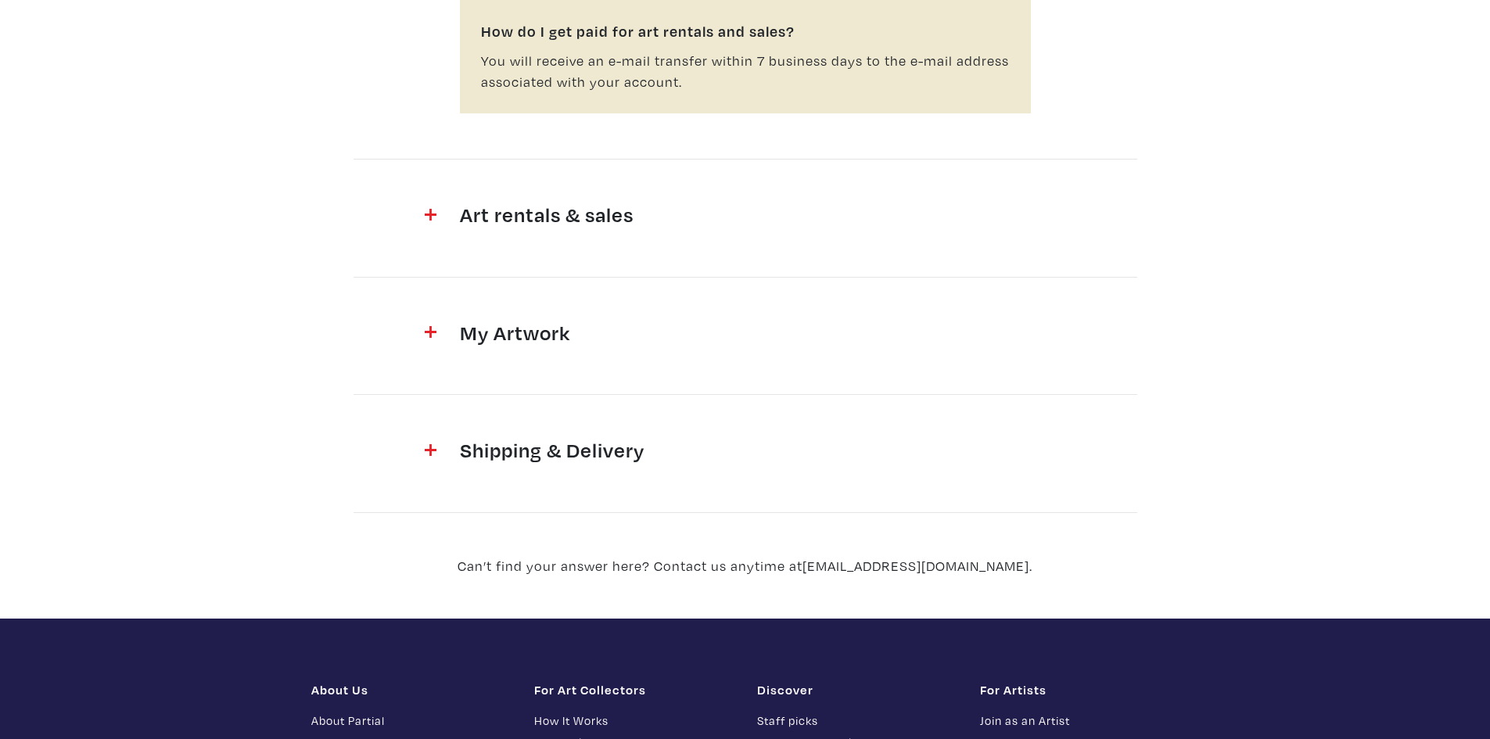
scroll to position [1095, 0]
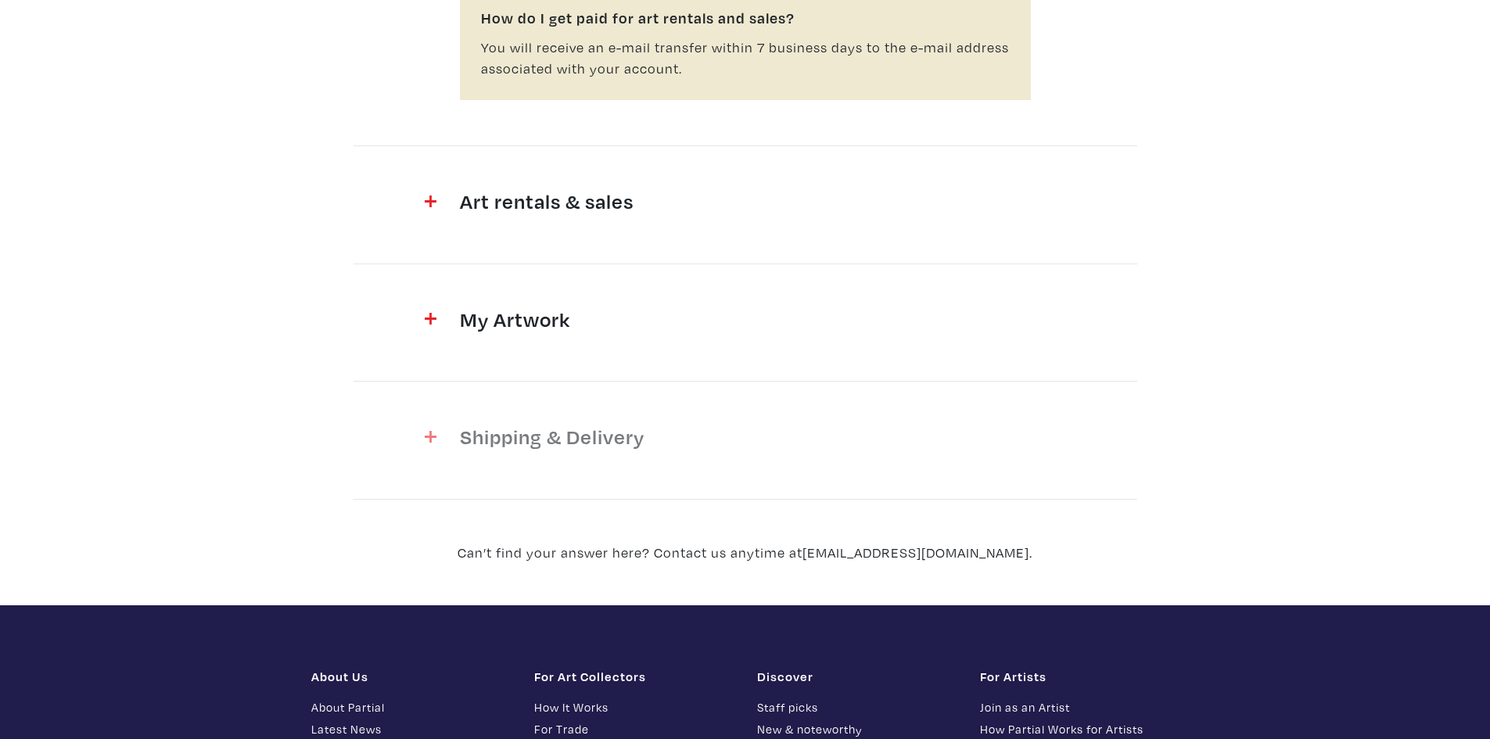
click at [543, 432] on h4 "Shipping & Delivery" at bounding box center [745, 436] width 571 height 25
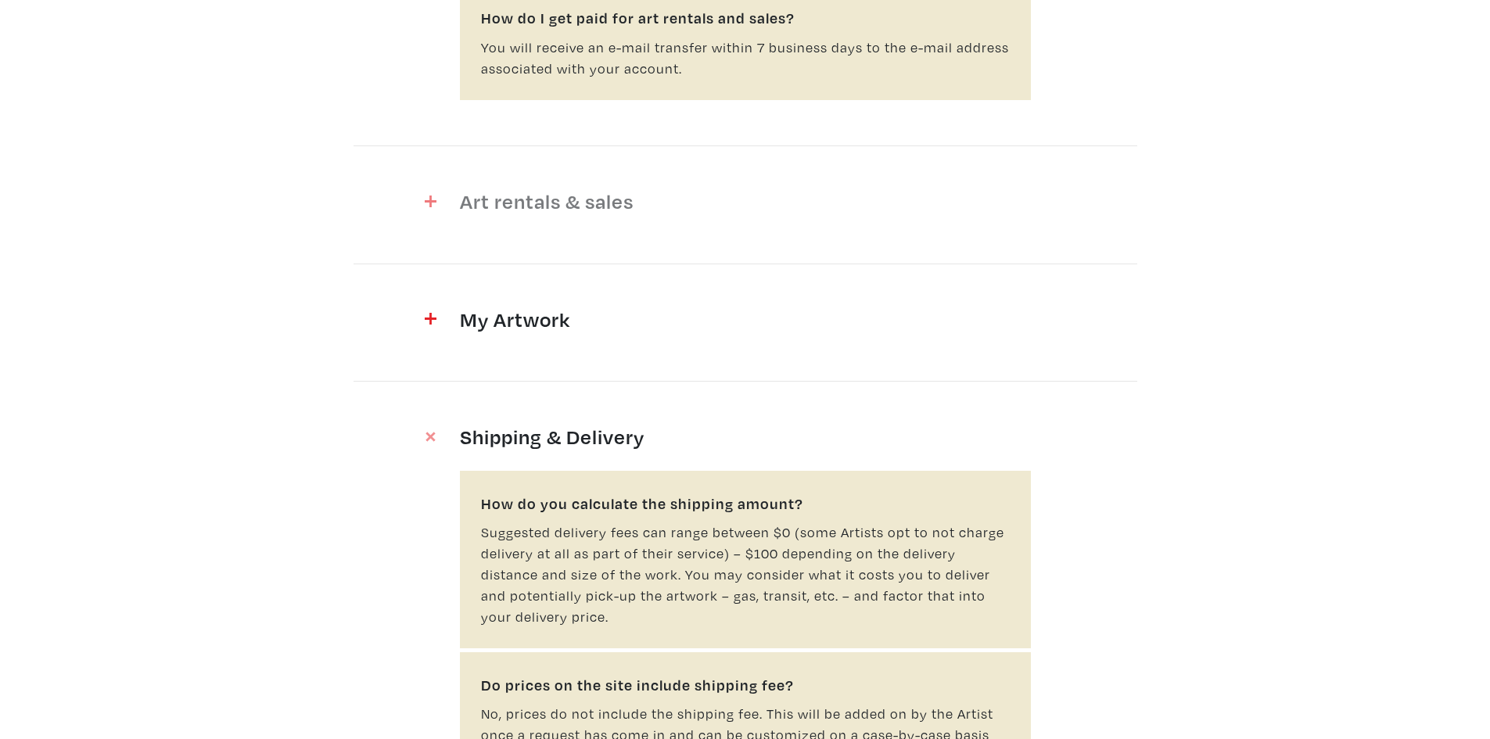
click at [540, 199] on h4 "Art rentals & sales" at bounding box center [745, 200] width 571 height 25
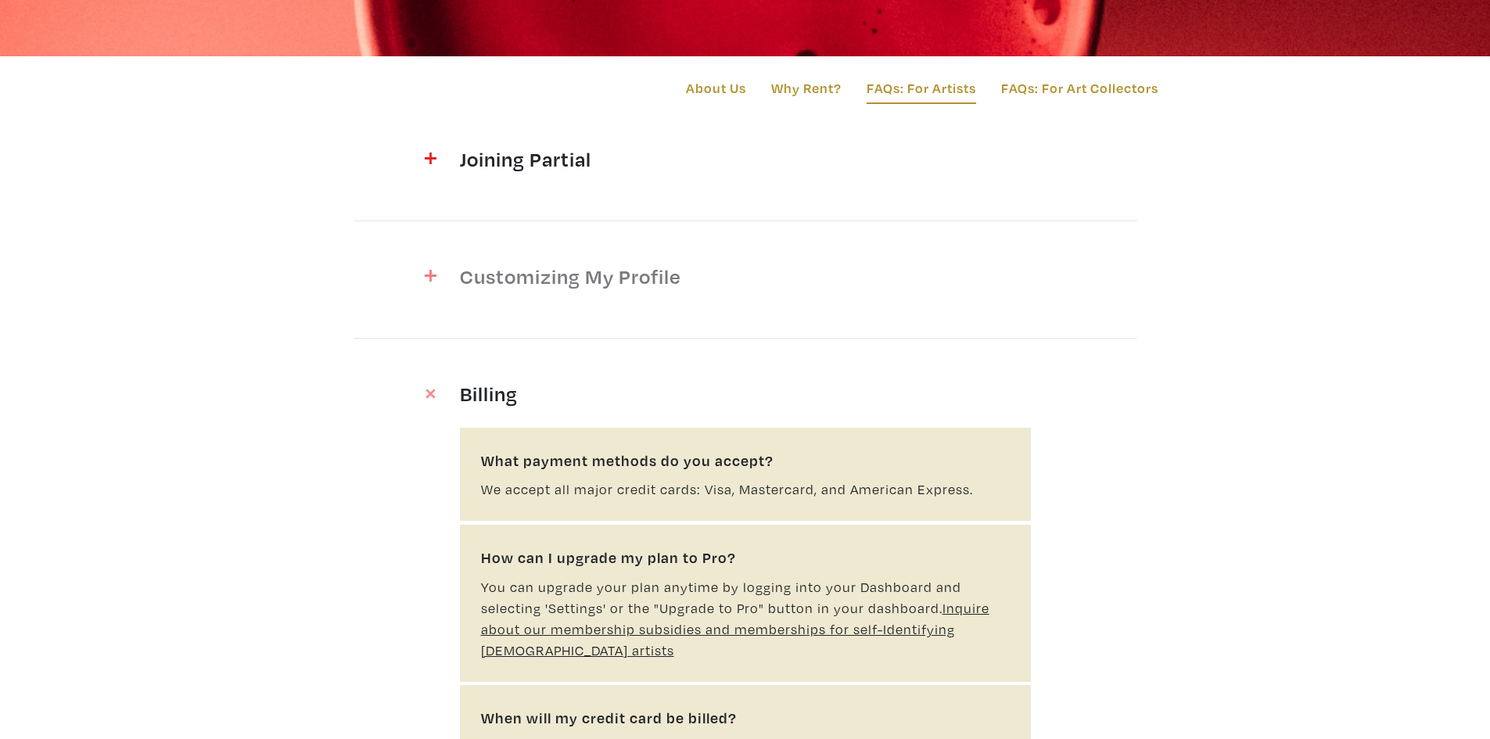
scroll to position [156, 0]
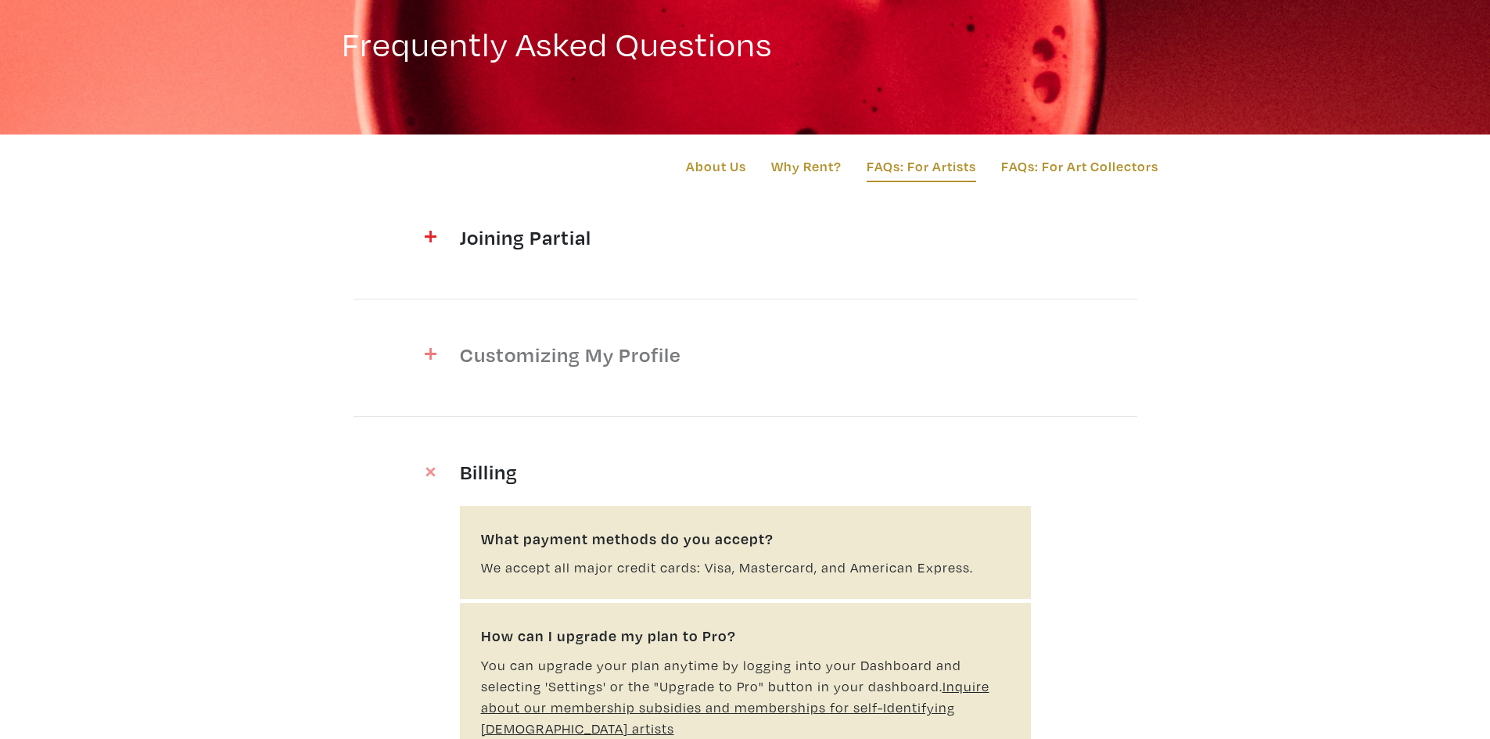
click at [641, 355] on h4 "Customizing My Profile" at bounding box center [745, 354] width 571 height 25
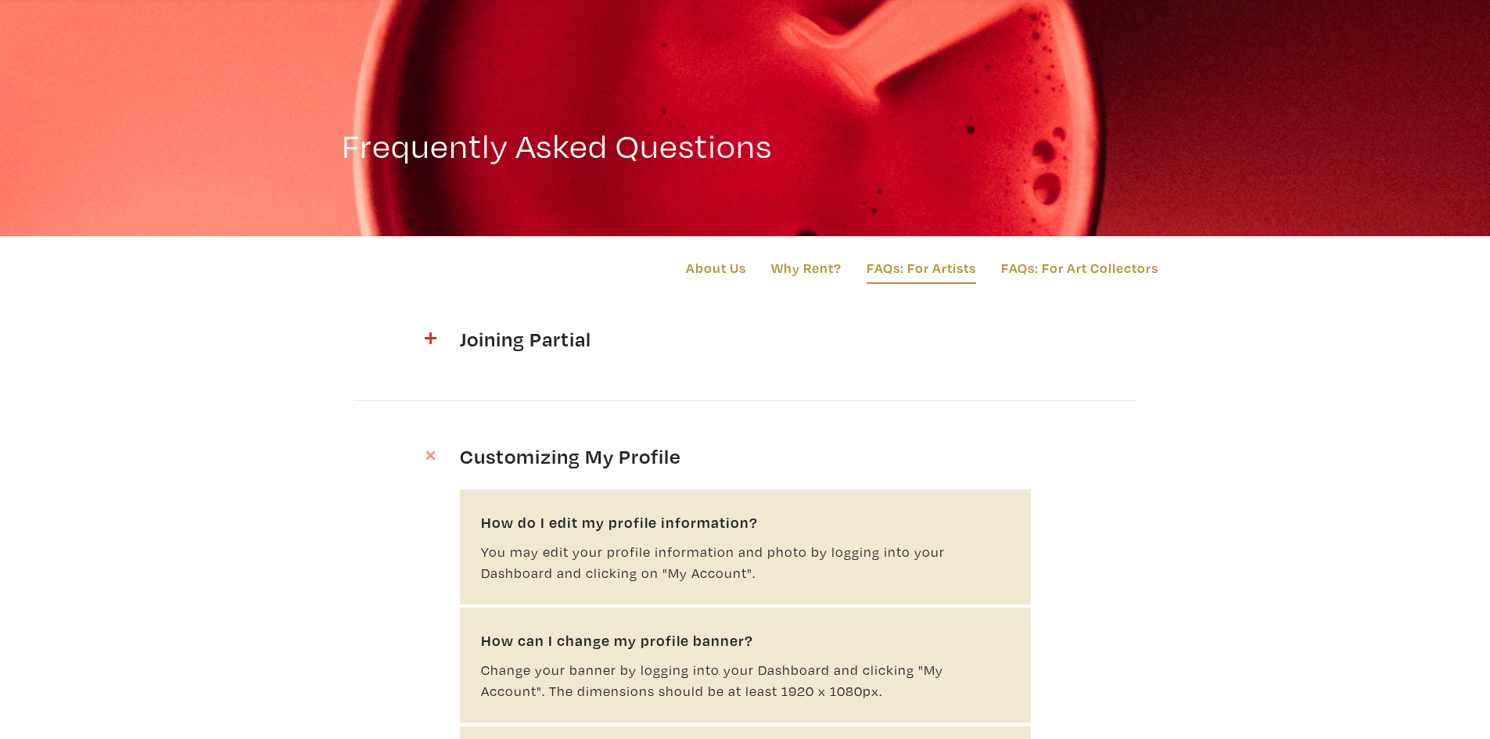
scroll to position [0, 0]
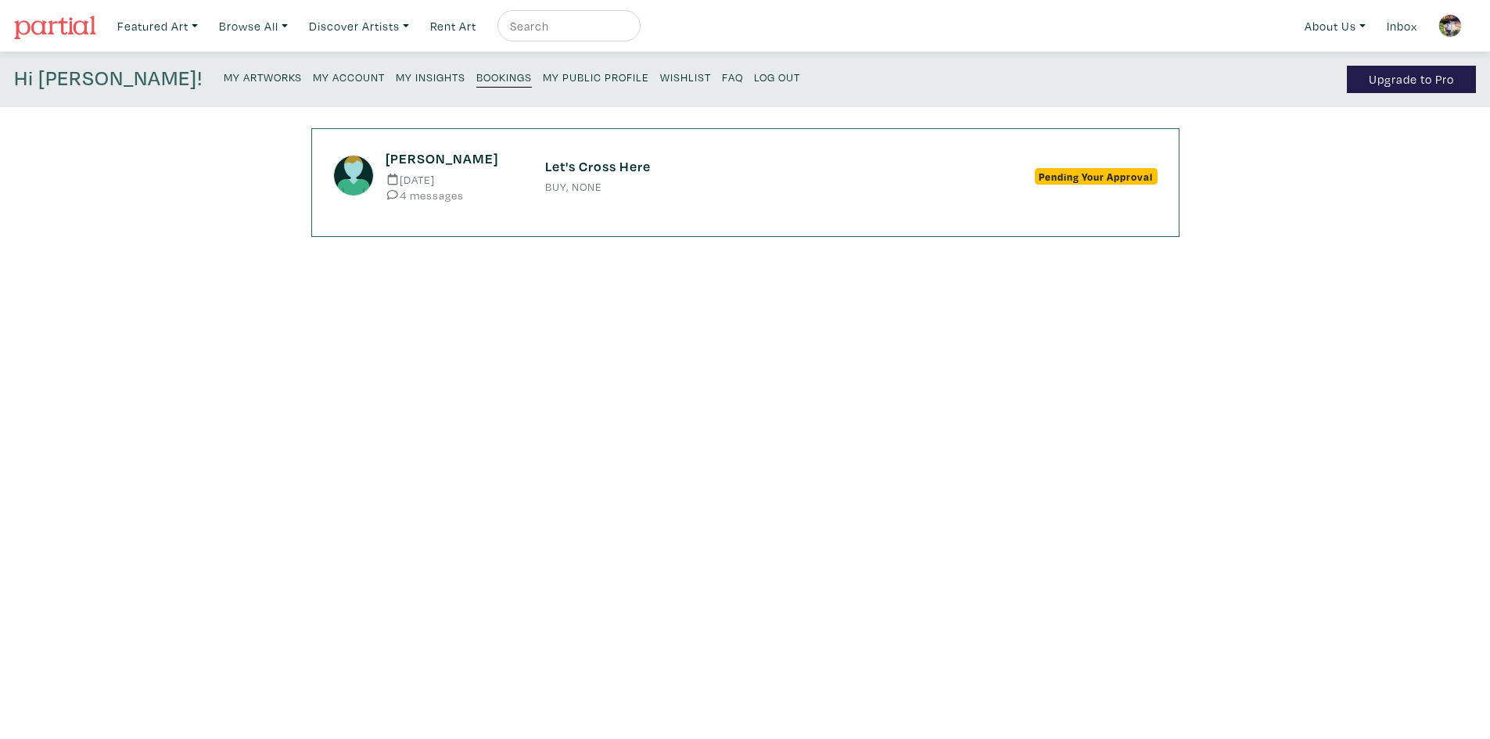
click at [543, 74] on small "My Public Profile" at bounding box center [596, 77] width 106 height 15
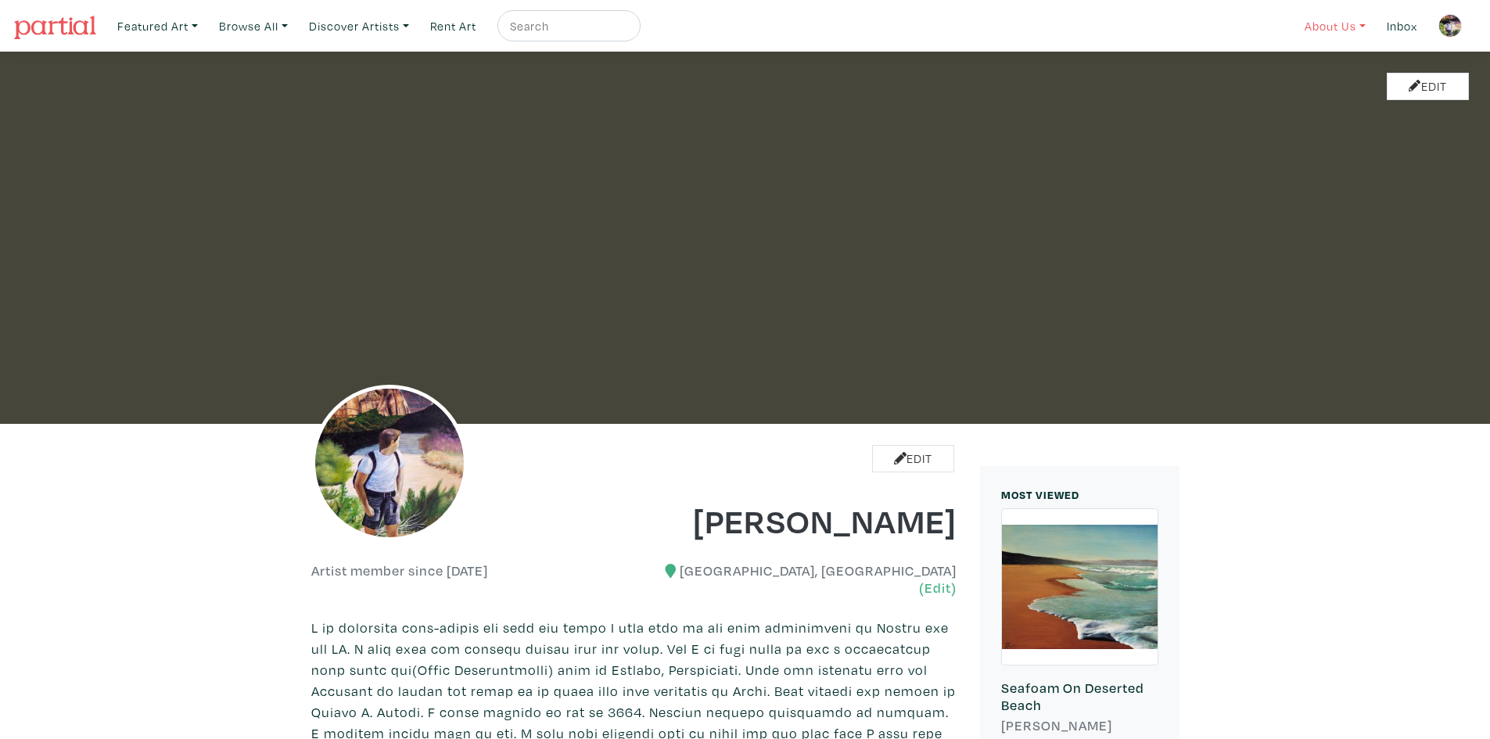
click at [1316, 22] on link "About Us" at bounding box center [1334, 26] width 75 height 32
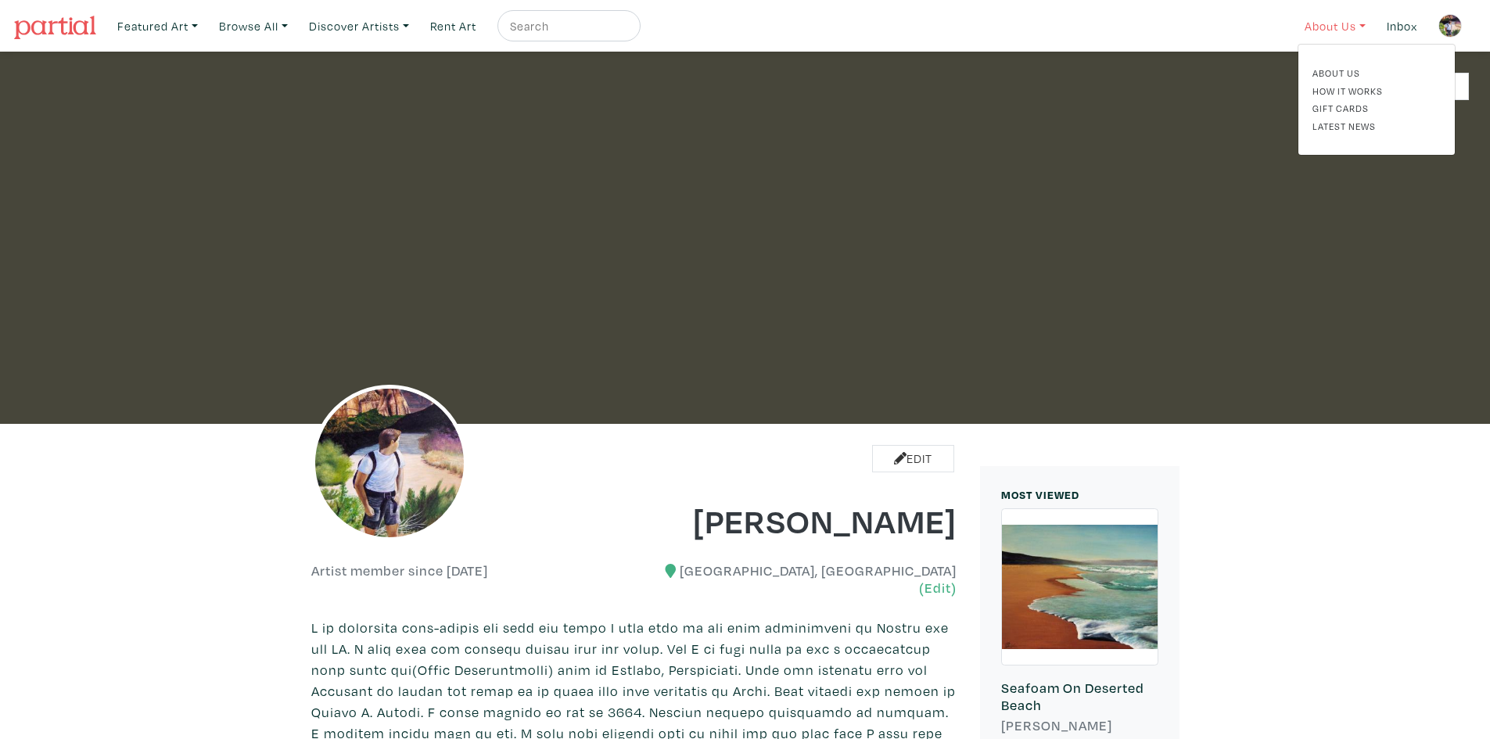
click at [1316, 22] on link "About Us" at bounding box center [1334, 26] width 75 height 32
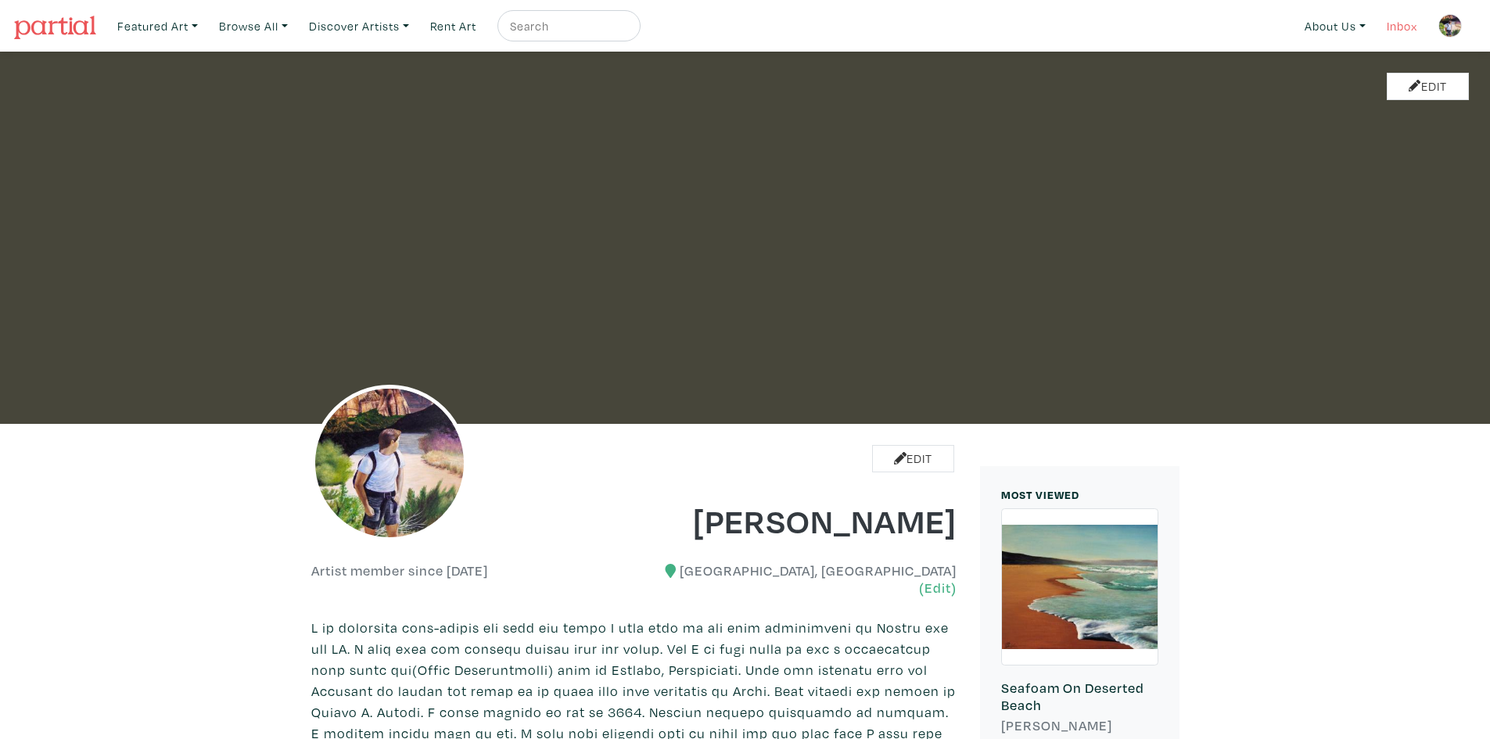
click at [1397, 26] on link "Inbox" at bounding box center [1401, 26] width 45 height 32
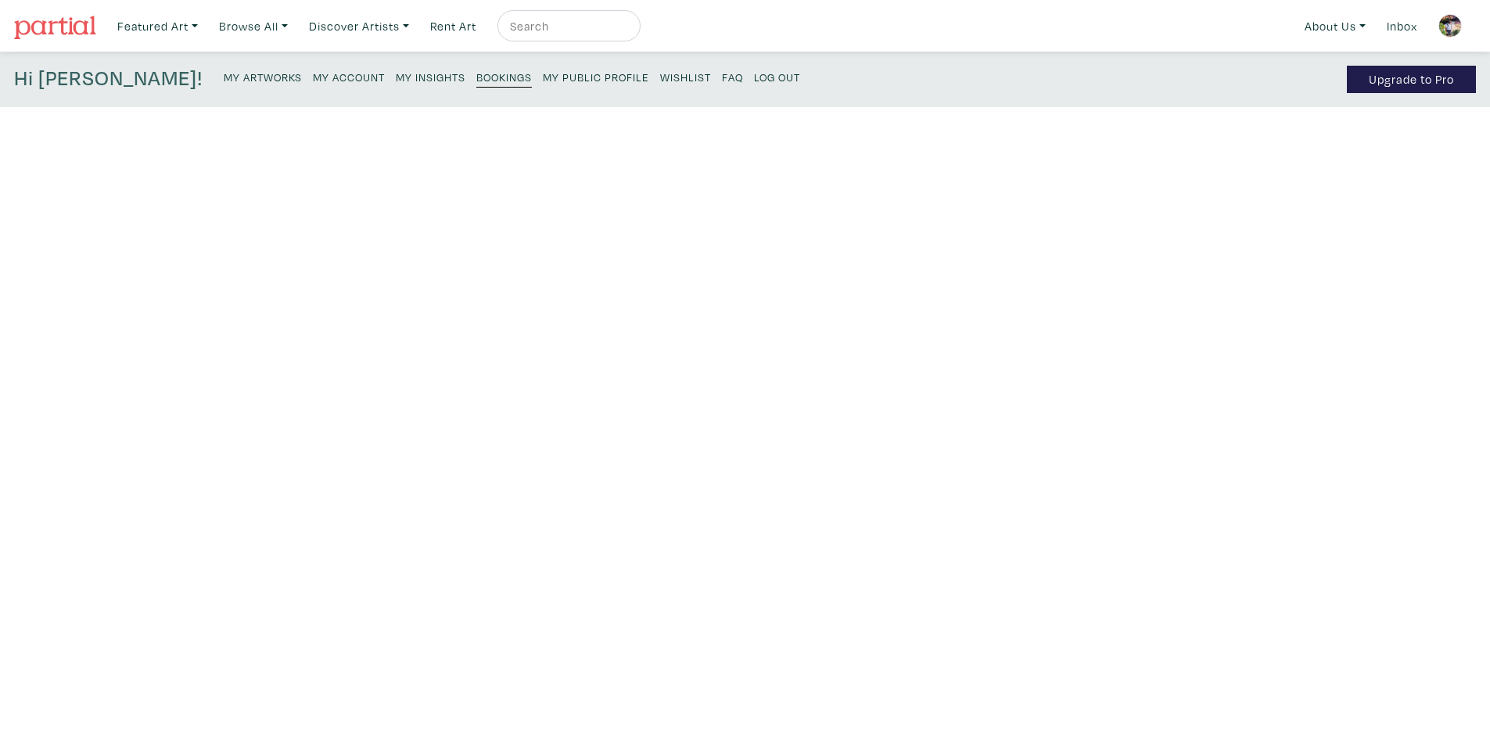
click at [224, 76] on small "My Artworks" at bounding box center [263, 77] width 78 height 15
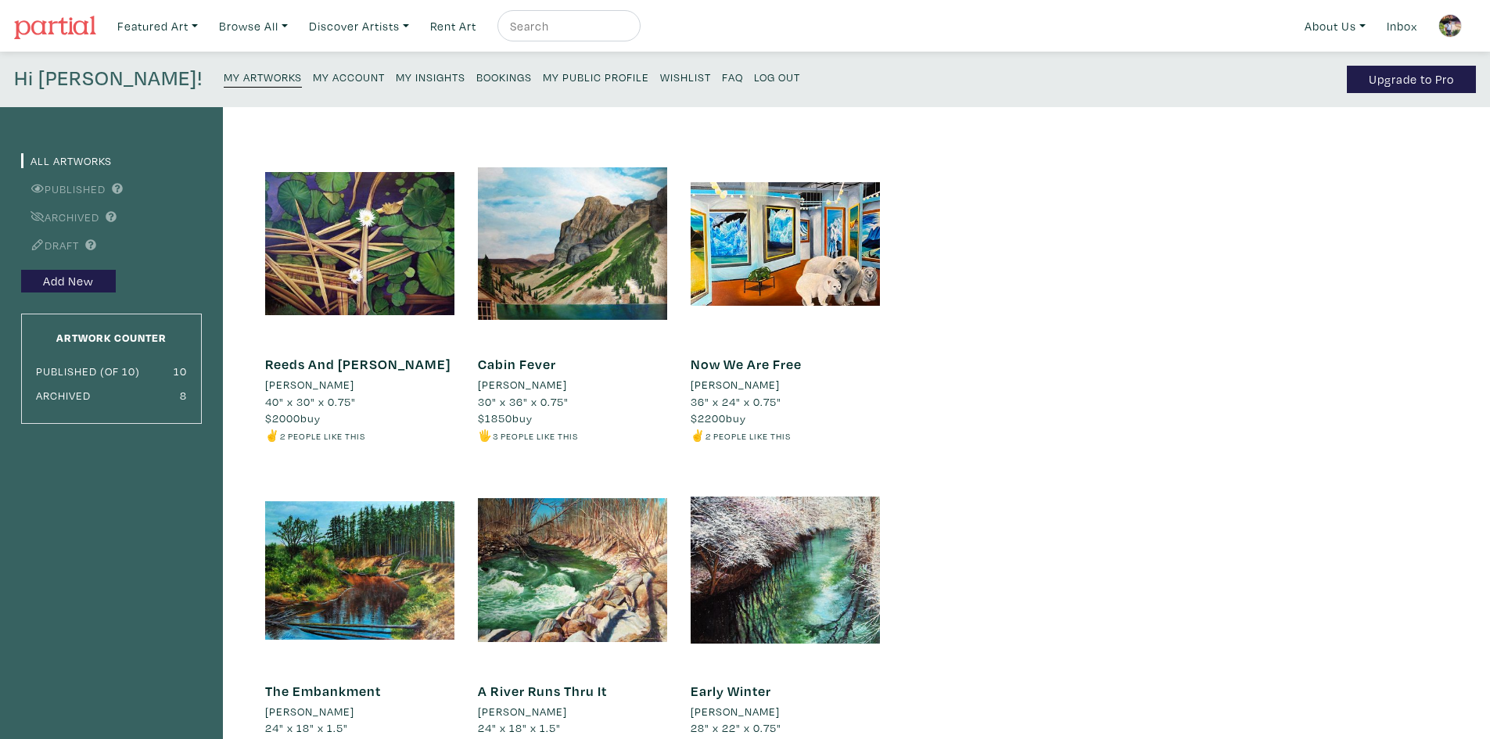
click at [313, 80] on small "My Account" at bounding box center [349, 77] width 72 height 15
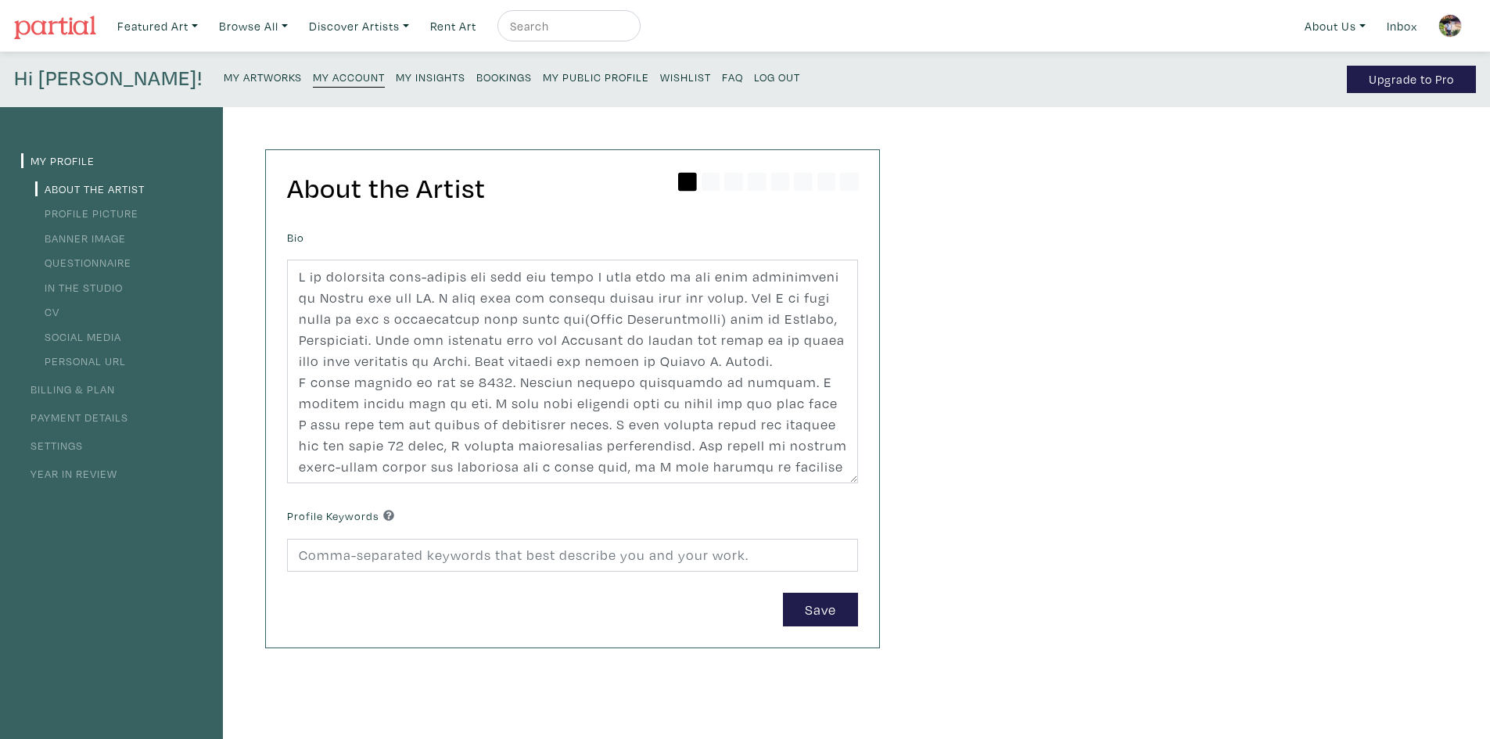
click at [754, 75] on small "Log Out" at bounding box center [777, 77] width 46 height 15
